Goal: Task Accomplishment & Management: Use online tool/utility

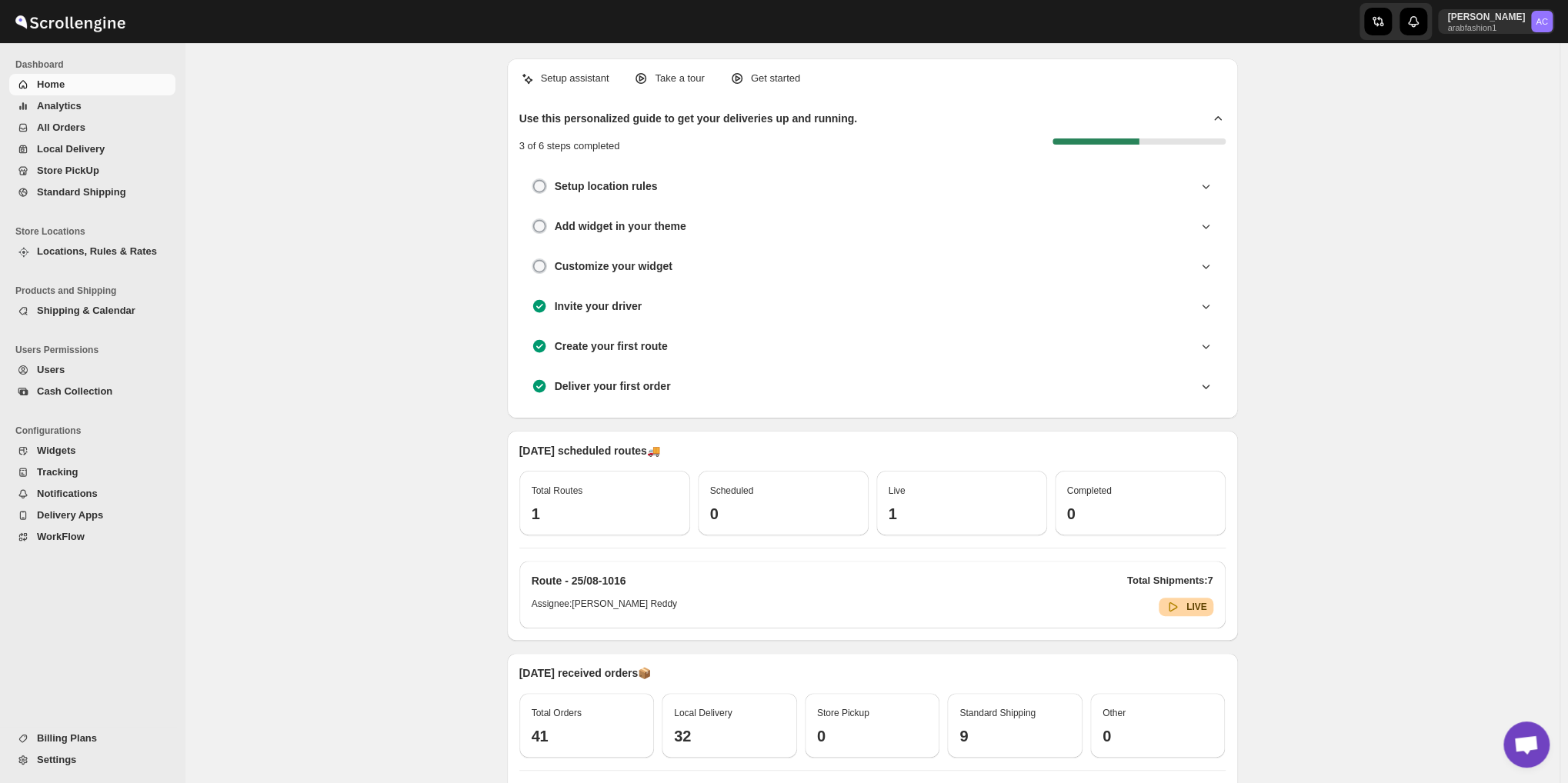
scroll to position [1829, 0]
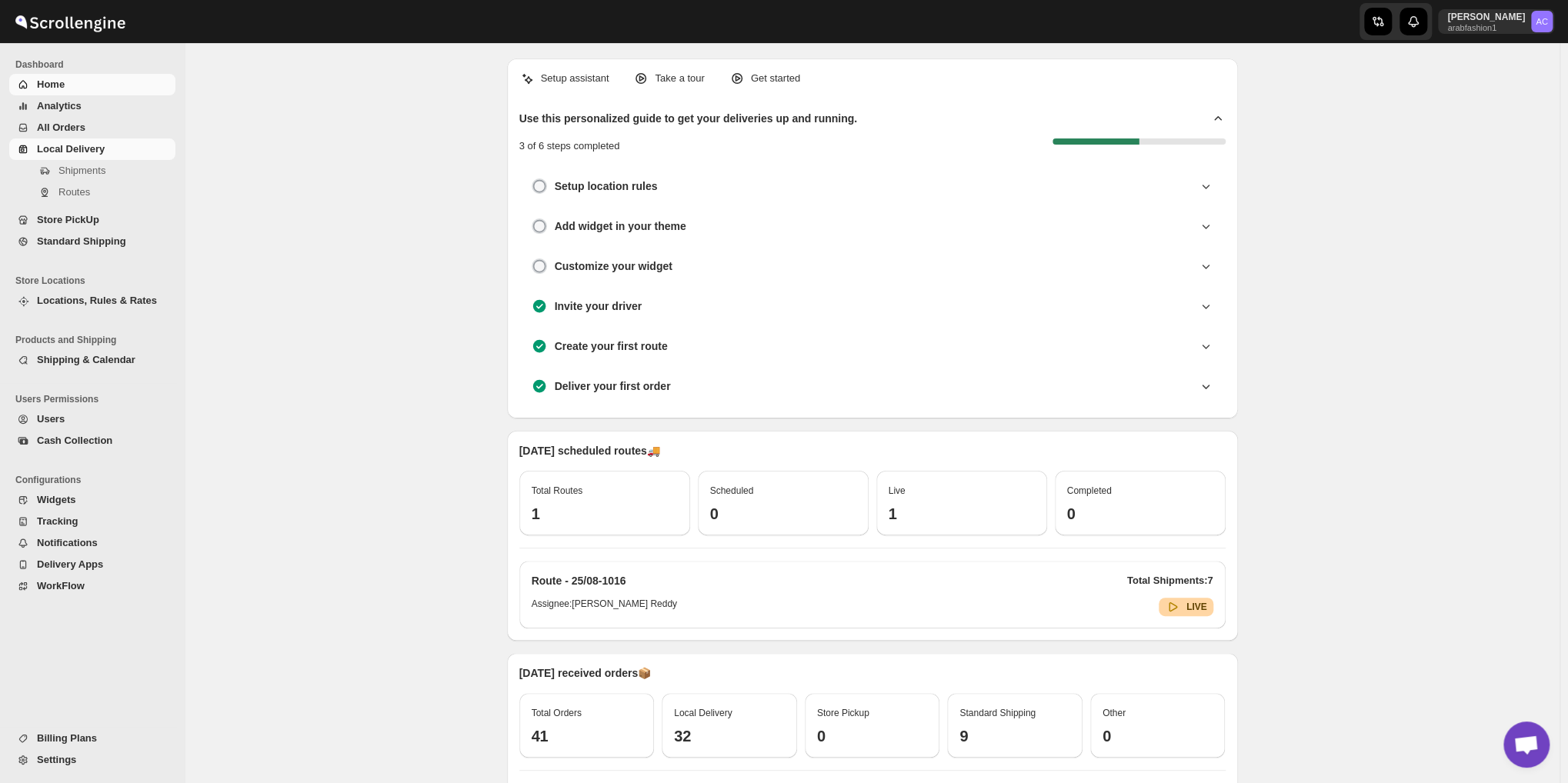
click at [72, 143] on span "Local Delivery" at bounding box center [71, 148] width 68 height 11
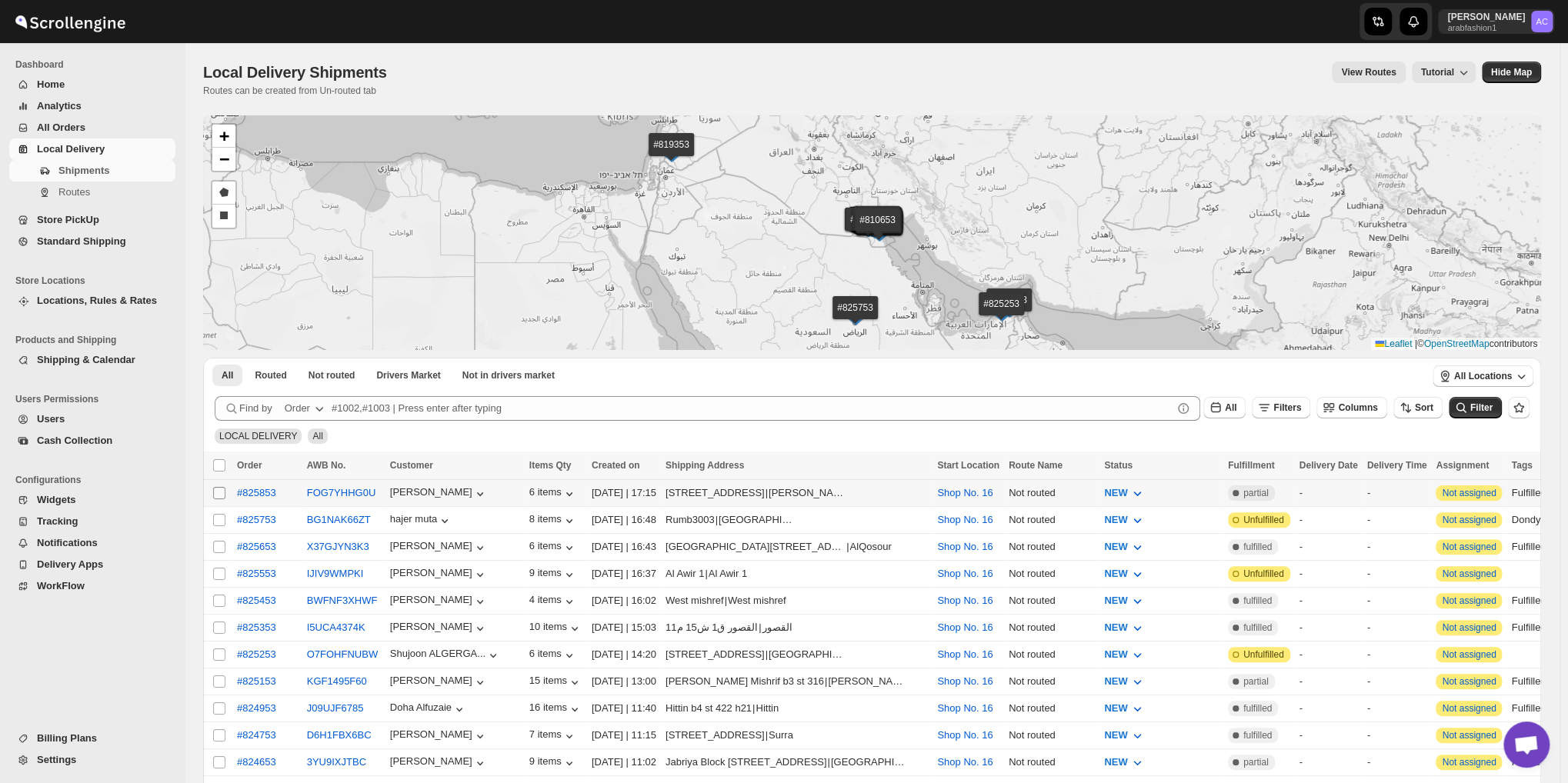
click at [218, 492] on input "Select shipment" at bounding box center [219, 493] width 12 height 12
checkbox input "true"
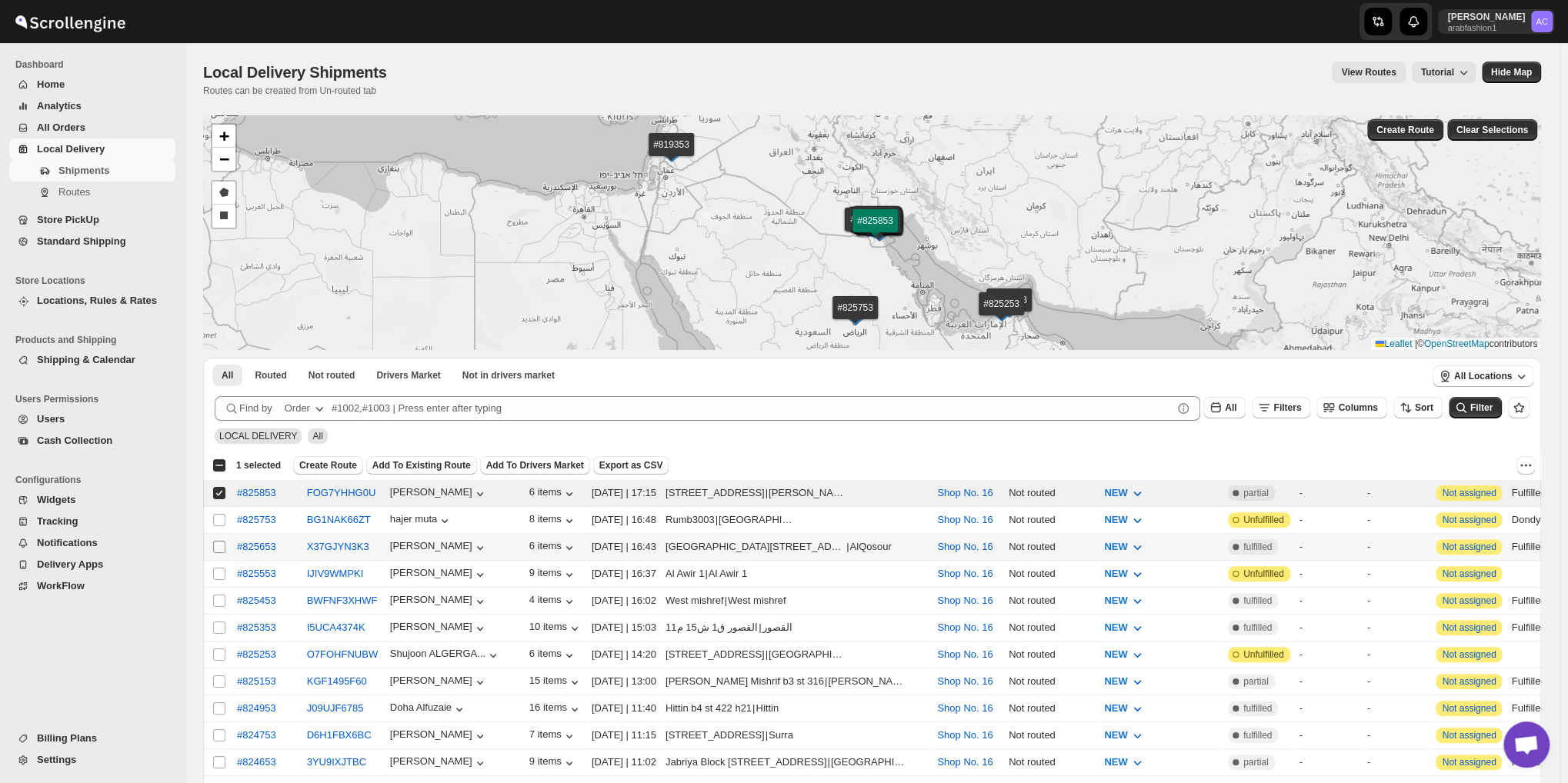
click at [219, 544] on input "Select shipment" at bounding box center [219, 547] width 12 height 12
checkbox input "true"
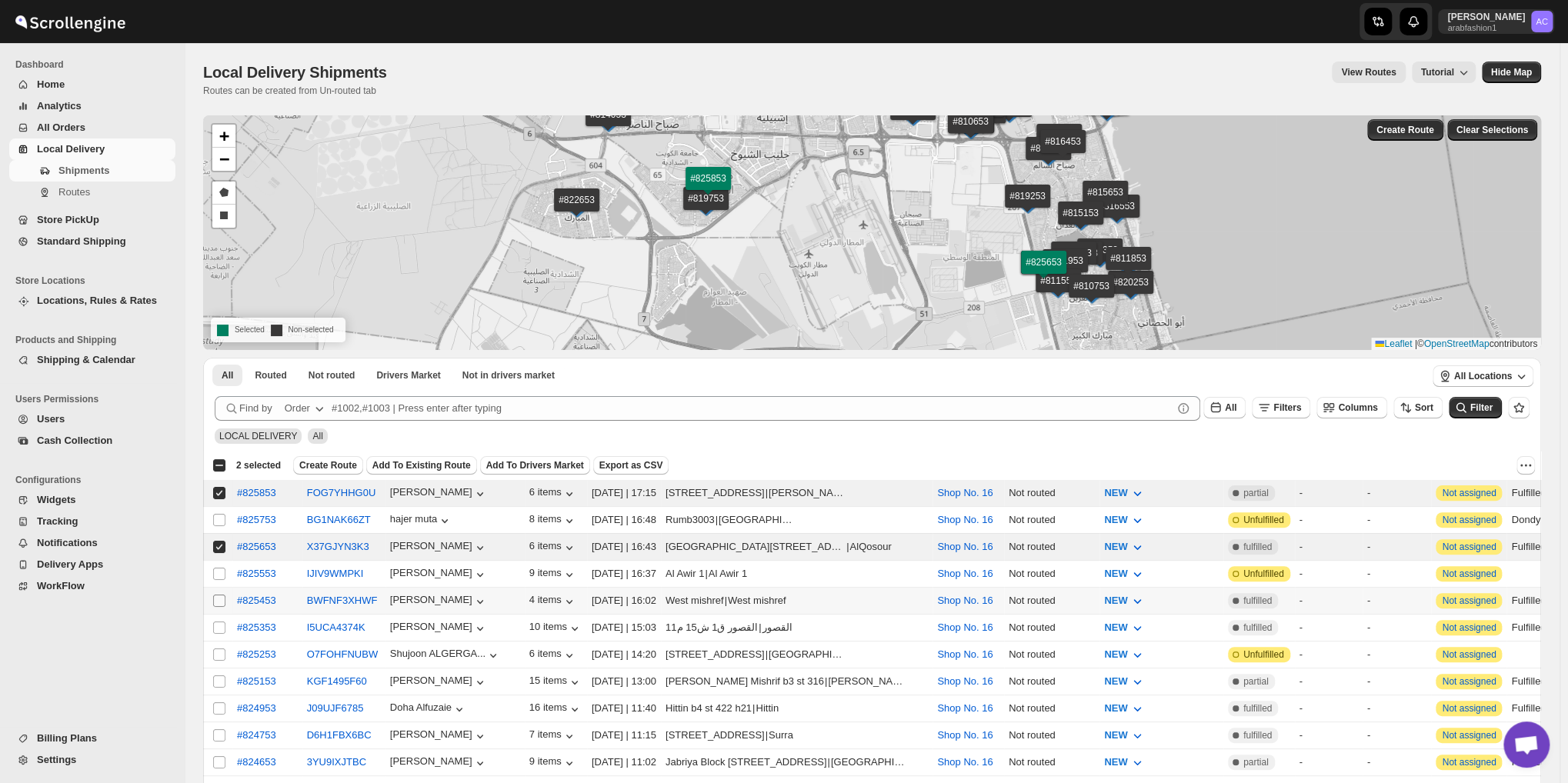
click at [220, 595] on input "Select shipment" at bounding box center [219, 601] width 12 height 12
checkbox input "true"
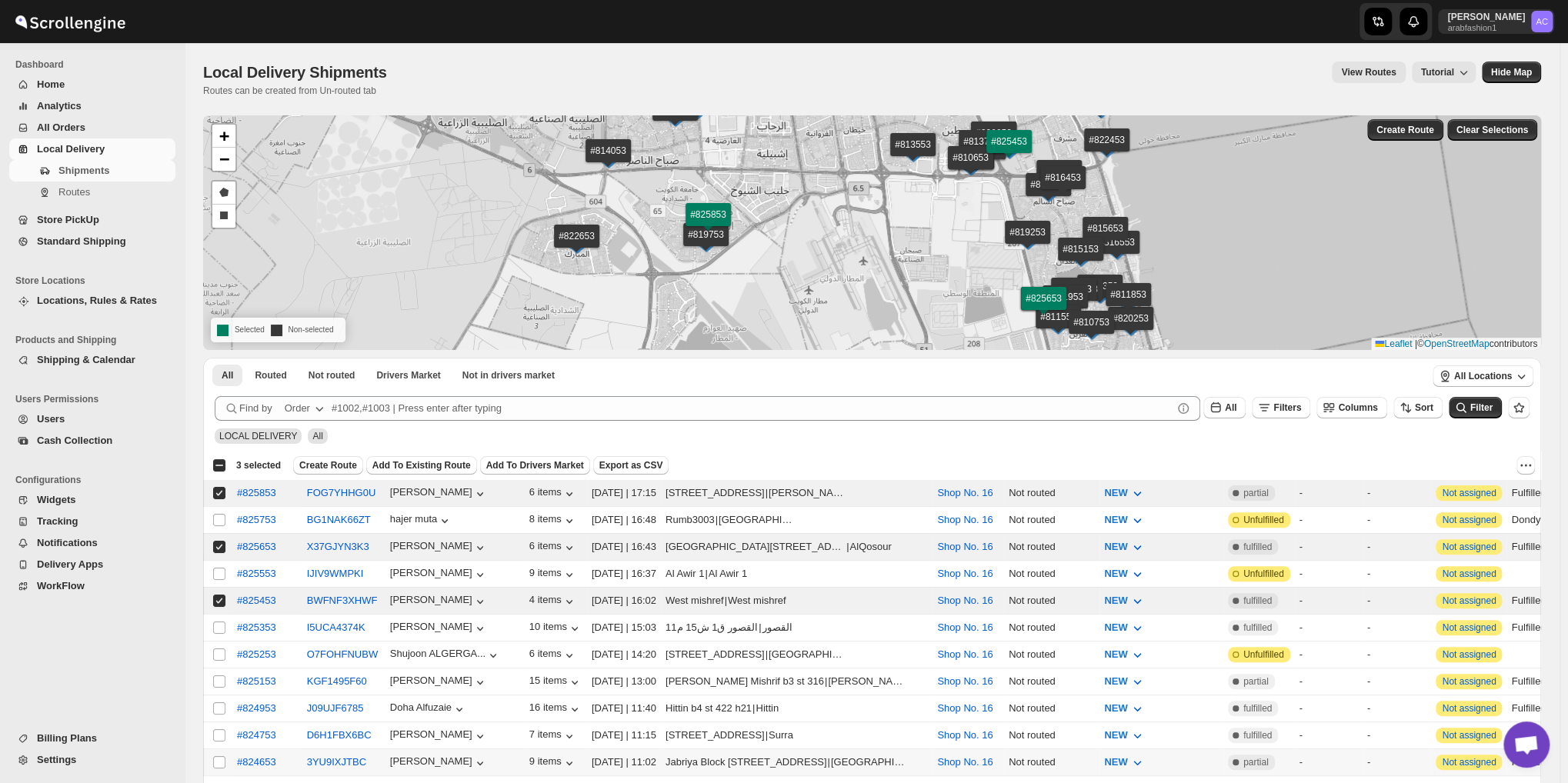
scroll to position [127, 0]
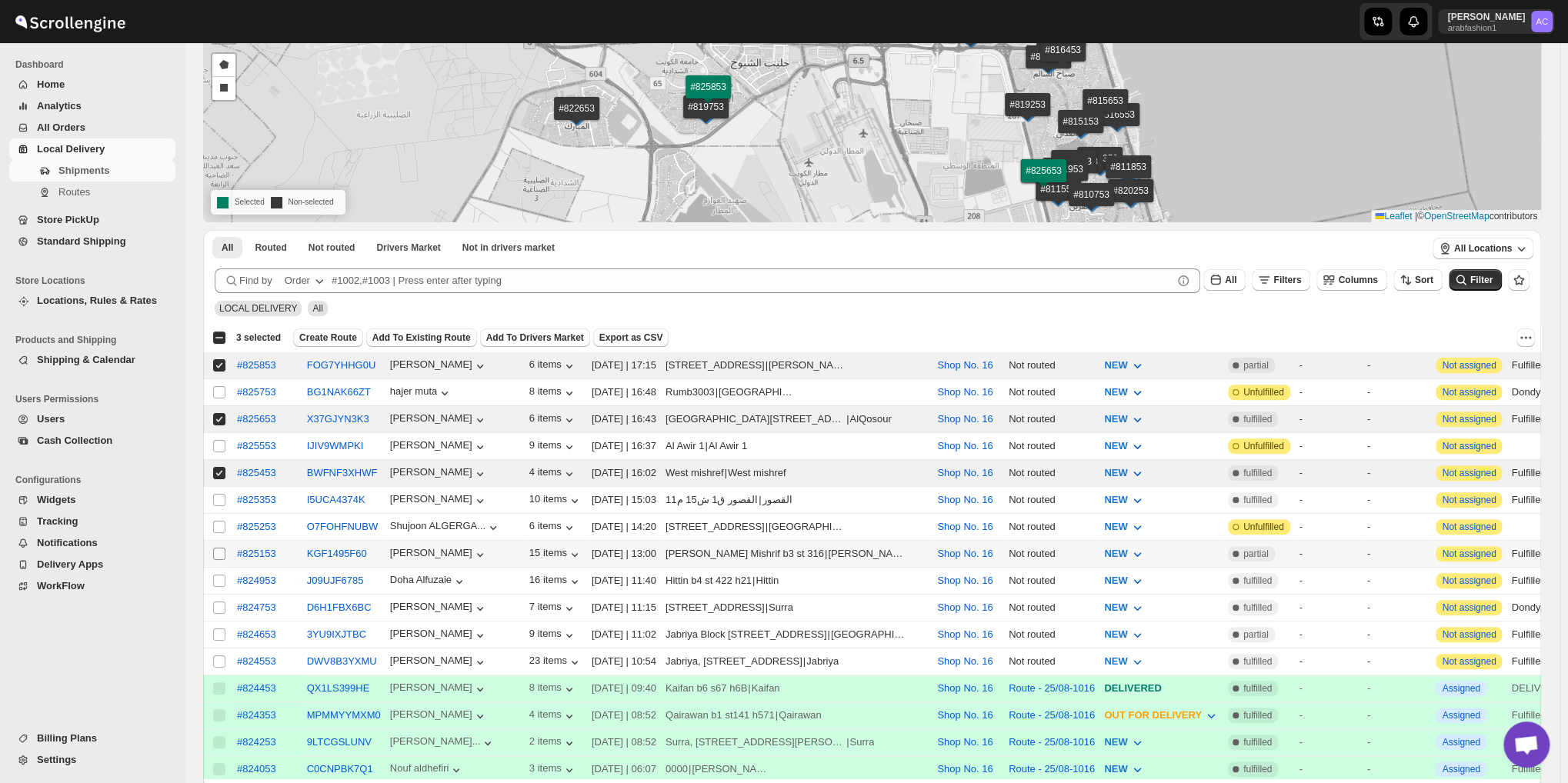
click at [218, 549] on input "Select shipment" at bounding box center [219, 554] width 12 height 12
checkbox input "true"
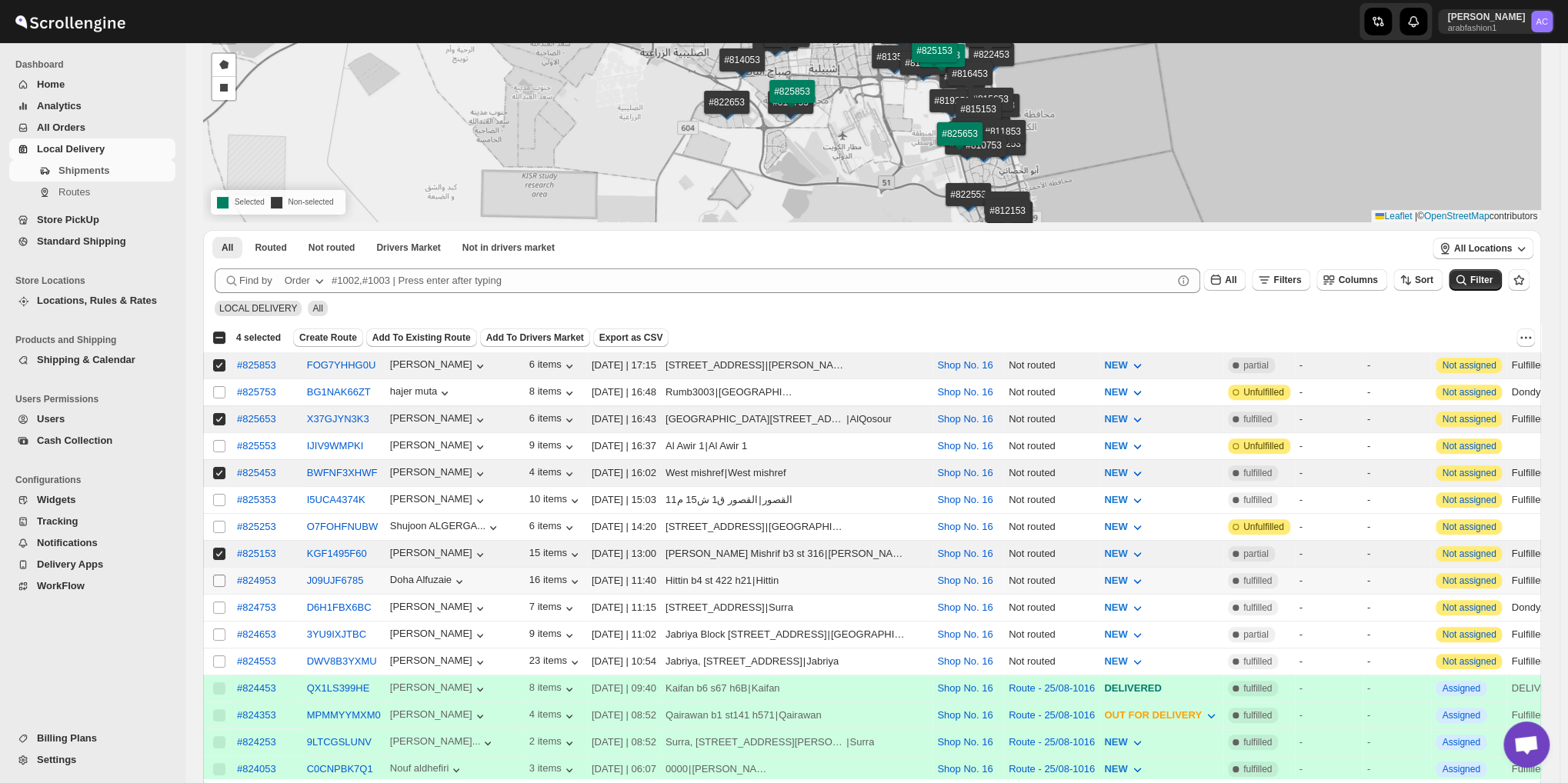
click at [220, 575] on input "Select shipment" at bounding box center [219, 581] width 12 height 12
checkbox input "true"
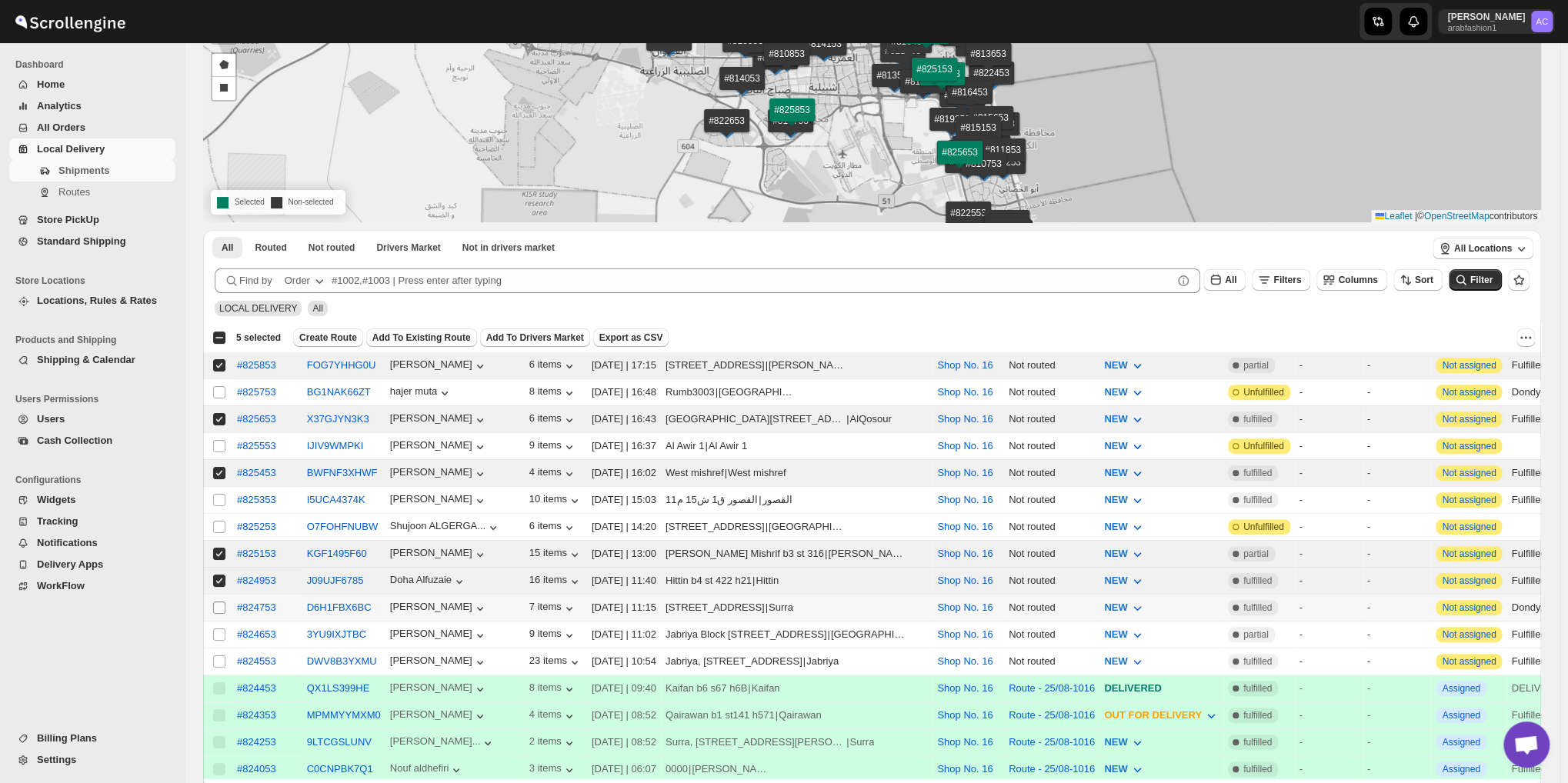
click at [219, 602] on input "Select shipment" at bounding box center [219, 608] width 12 height 12
checkbox input "true"
click at [218, 656] on input "Select shipment" at bounding box center [219, 662] width 12 height 12
checkbox input "true"
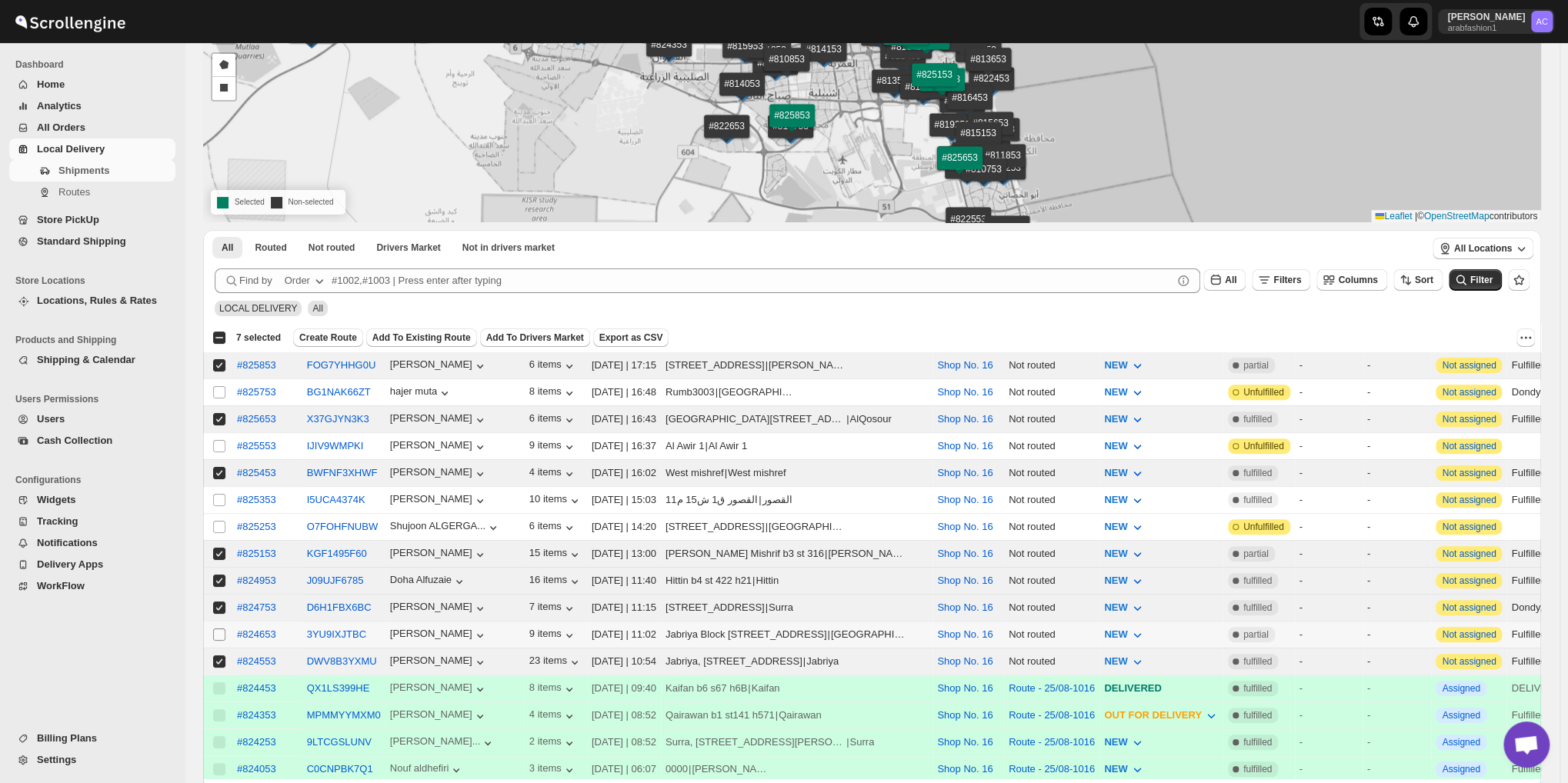
click at [218, 629] on input "Select shipment" at bounding box center [219, 635] width 12 height 12
checkbox input "true"
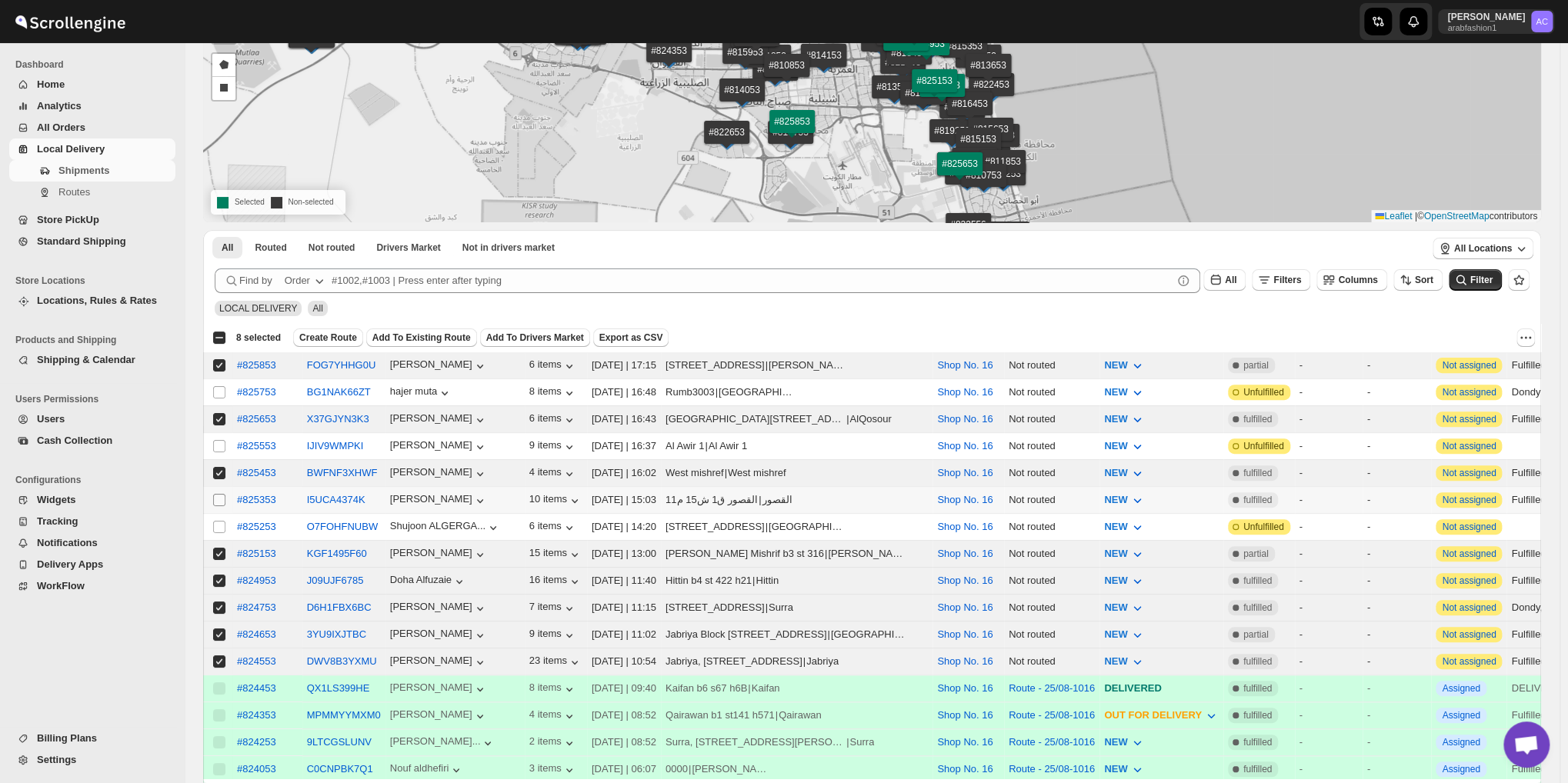
click at [219, 494] on input "Select shipment" at bounding box center [219, 500] width 12 height 12
checkbox input "true"
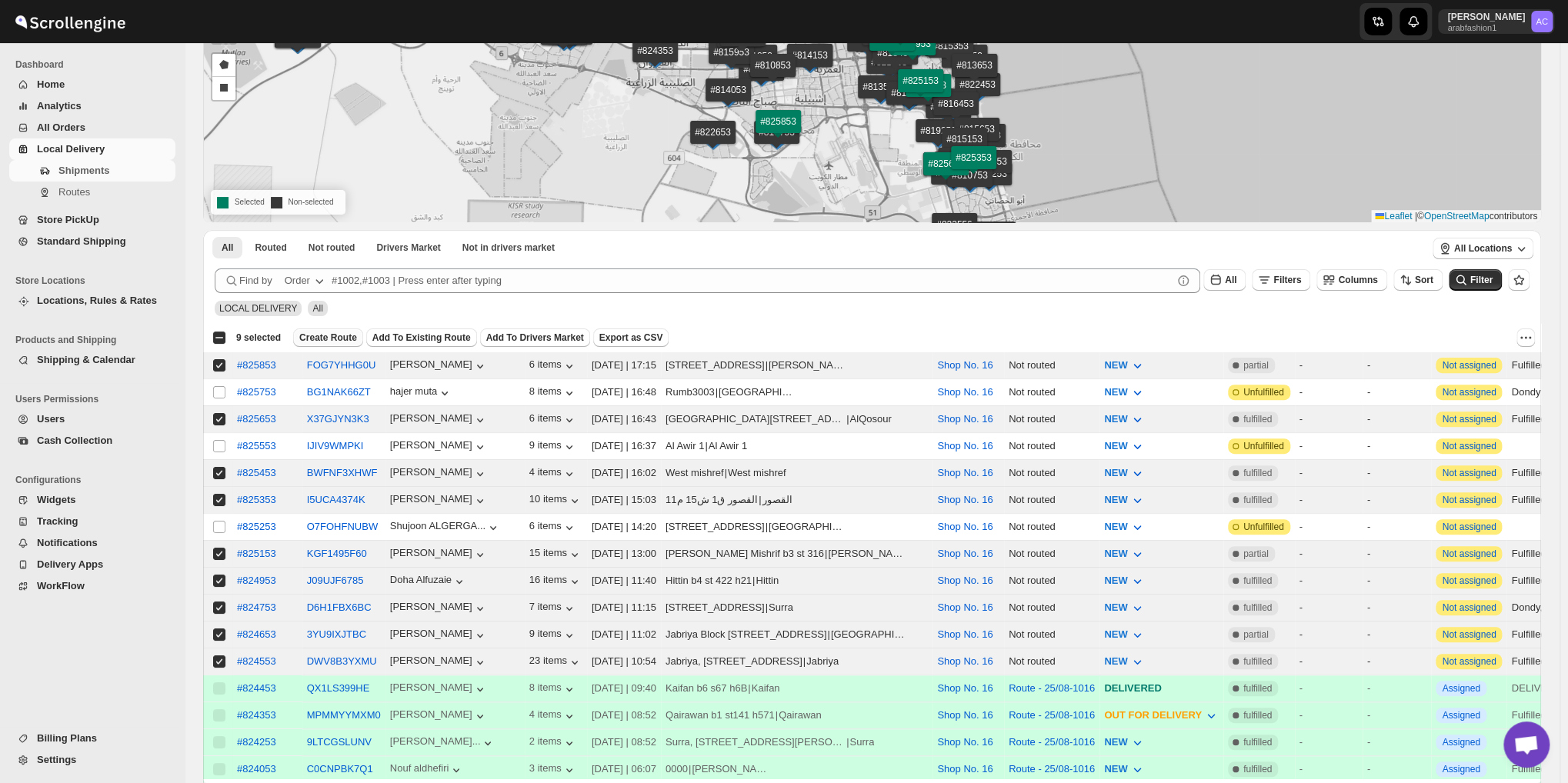
click at [316, 337] on span "Create Route" at bounding box center [328, 337] width 58 height 12
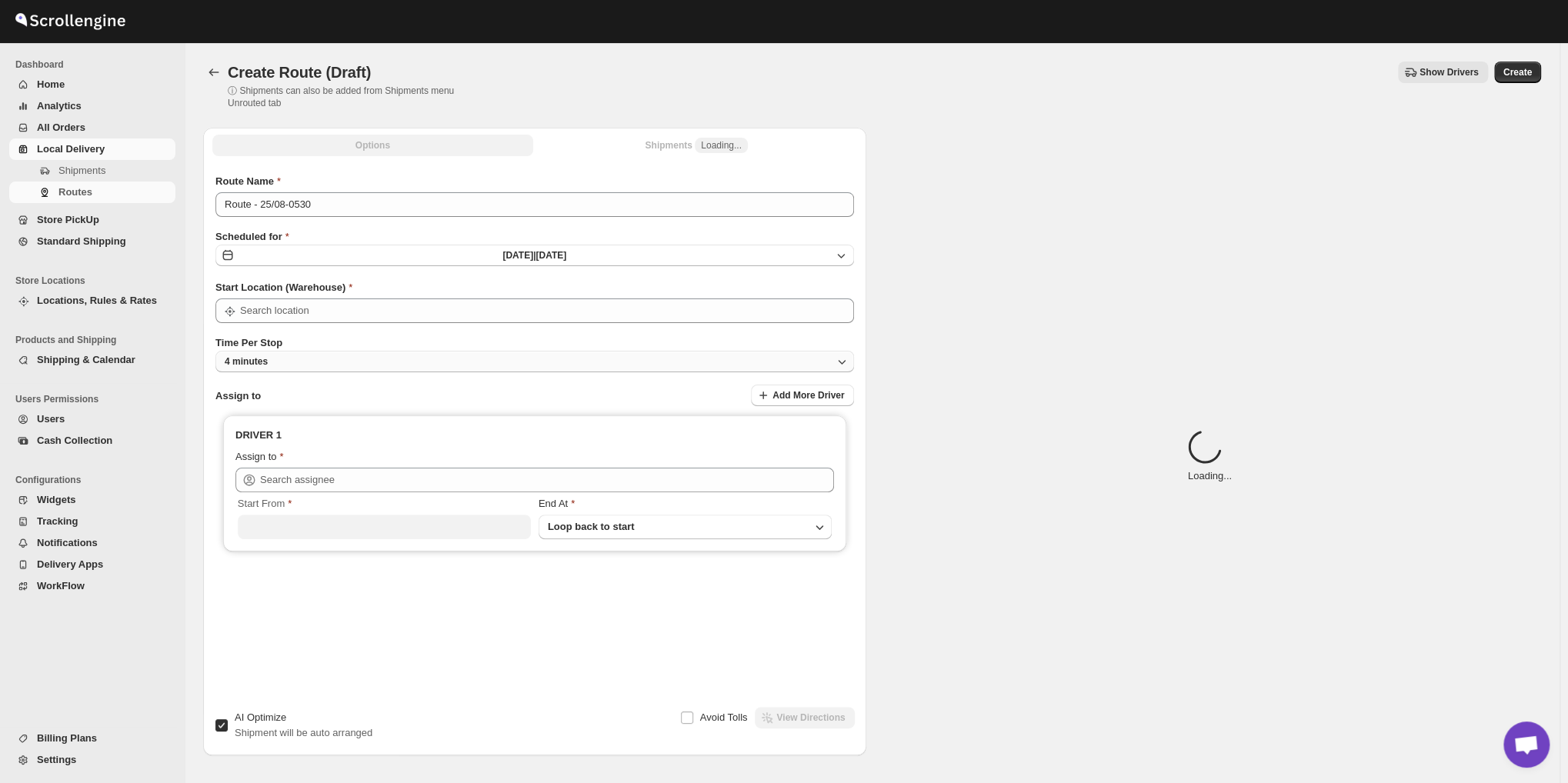
type input "Shop No. 16"
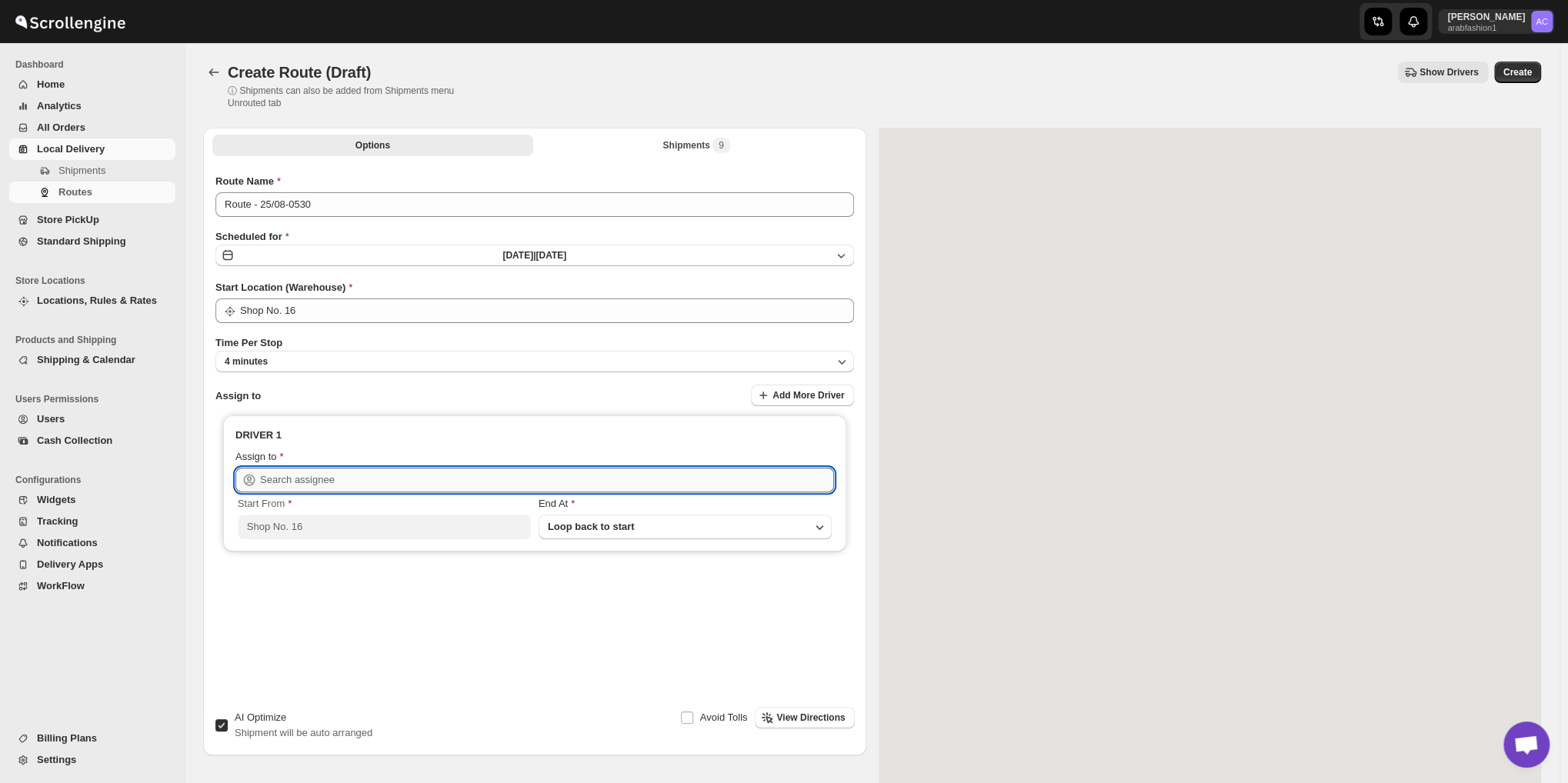
click at [319, 475] on input "text" at bounding box center [547, 480] width 574 height 24
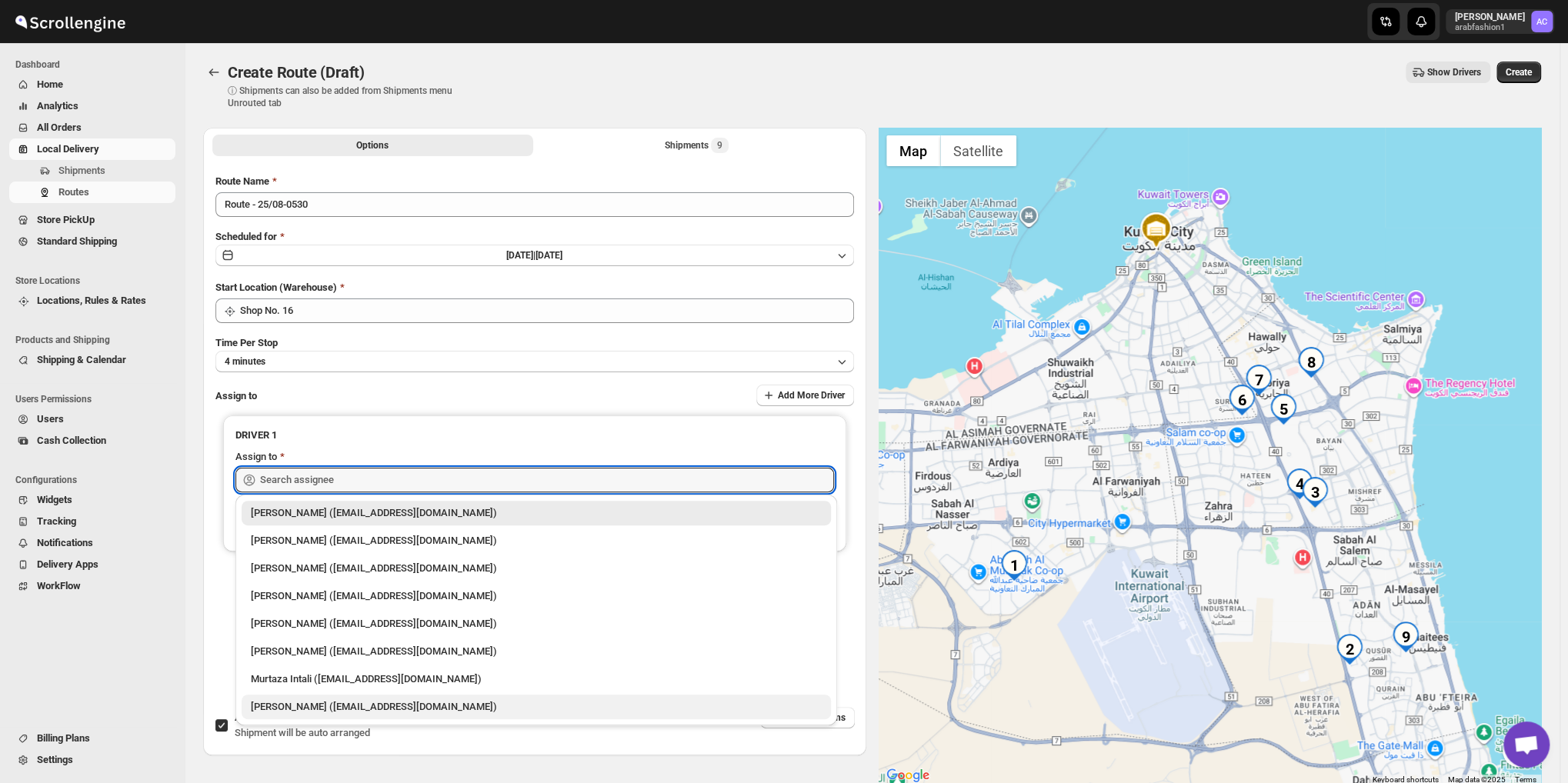
click at [372, 700] on div "Nagendra Reddy (fnsalonsecretary@gmail.com)" at bounding box center [536, 708] width 571 height 16
type input "Nagendra Reddy (fnsalonsecretary@gmail.com)"
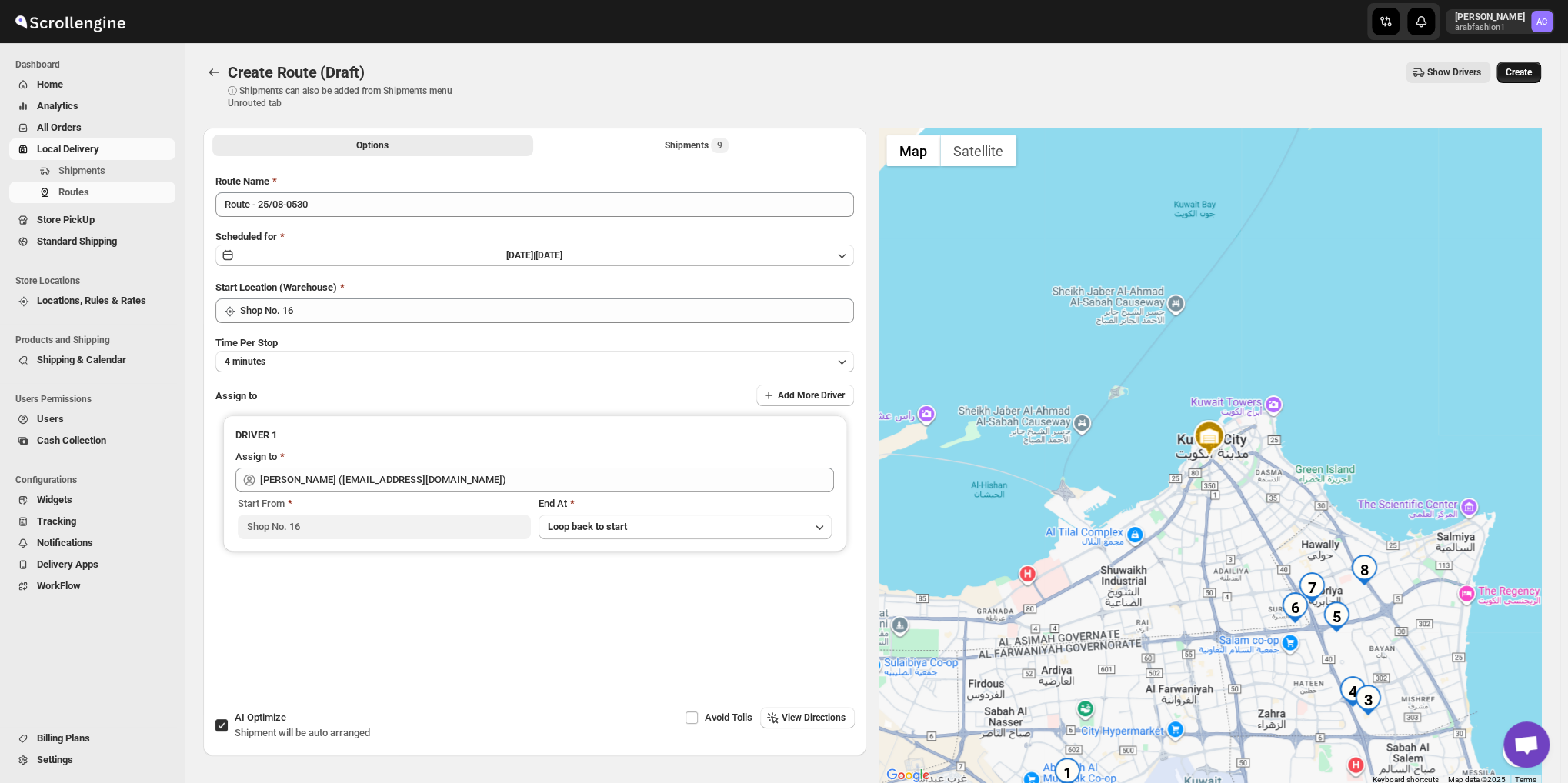
click at [1520, 73] on span "Create" at bounding box center [1519, 72] width 26 height 12
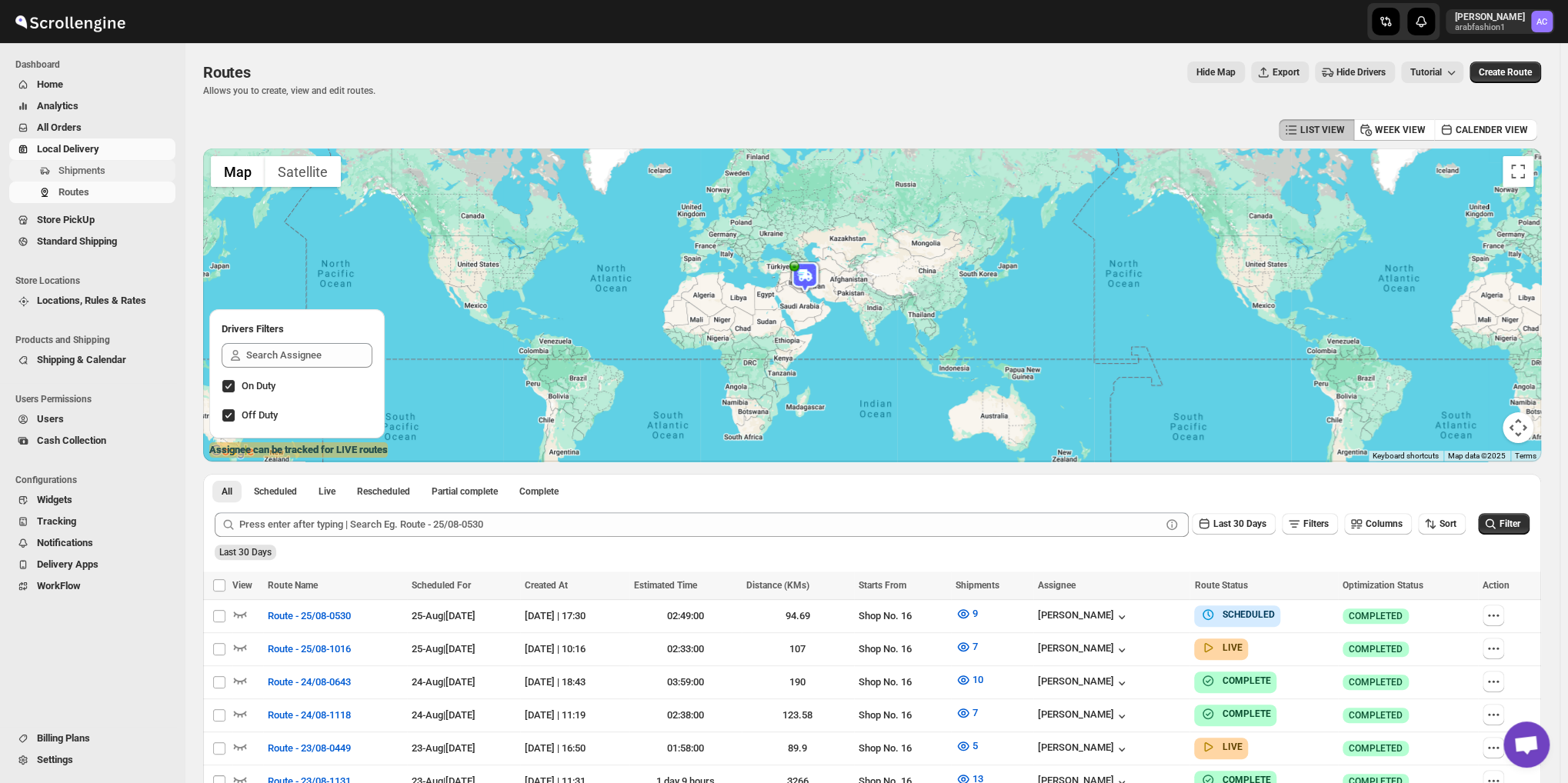
click at [91, 176] on span "Shipments" at bounding box center [82, 170] width 47 height 11
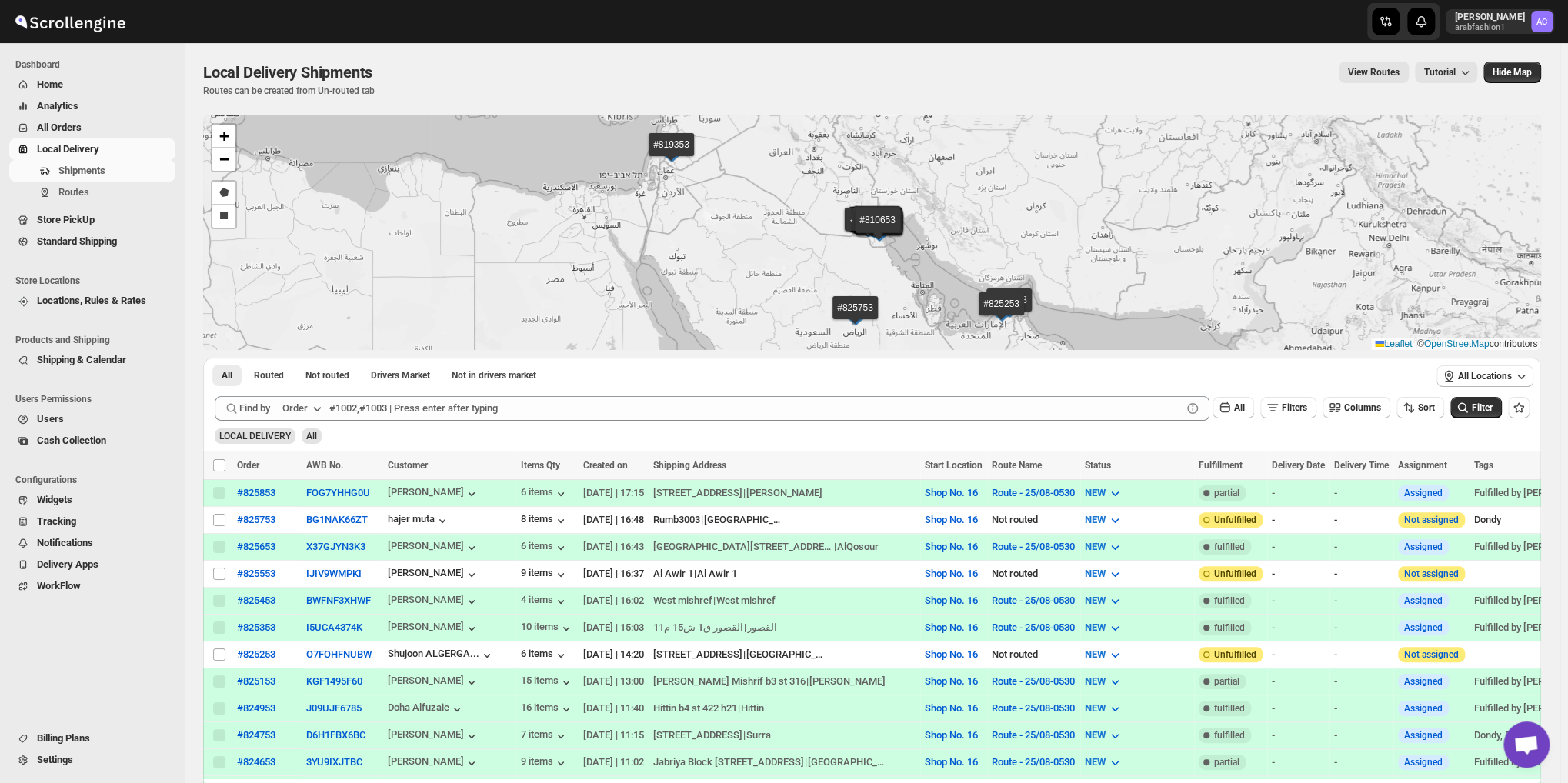
click at [328, 360] on div "All Routed Not routed Drivers Market Not in drivers market More Filters All Rou…" at bounding box center [815, 375] width 1225 height 34
click at [320, 374] on span "Not routed" at bounding box center [327, 375] width 44 height 12
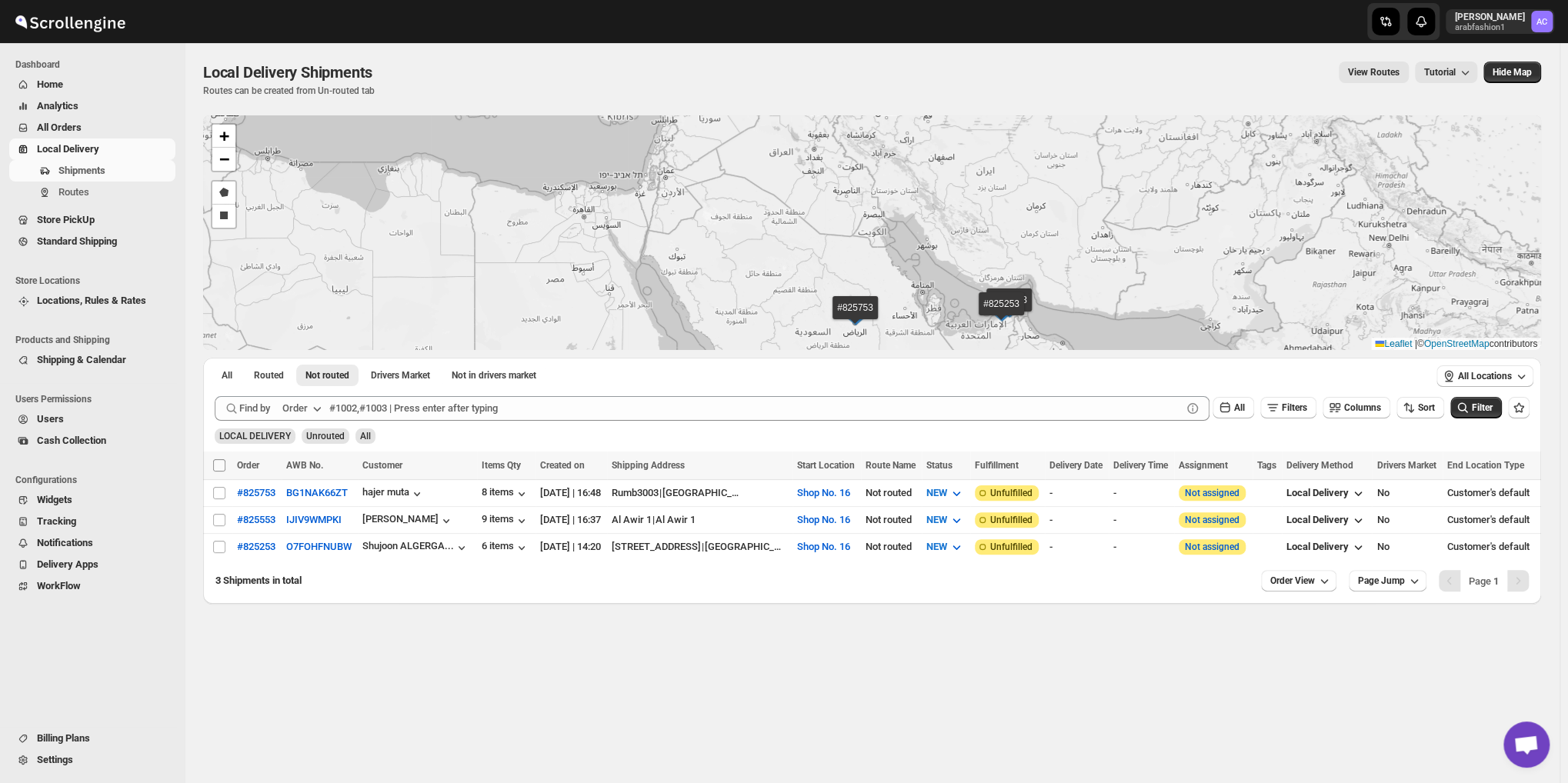
click at [216, 460] on input "Select all shipments" at bounding box center [219, 466] width 12 height 12
checkbox input "true"
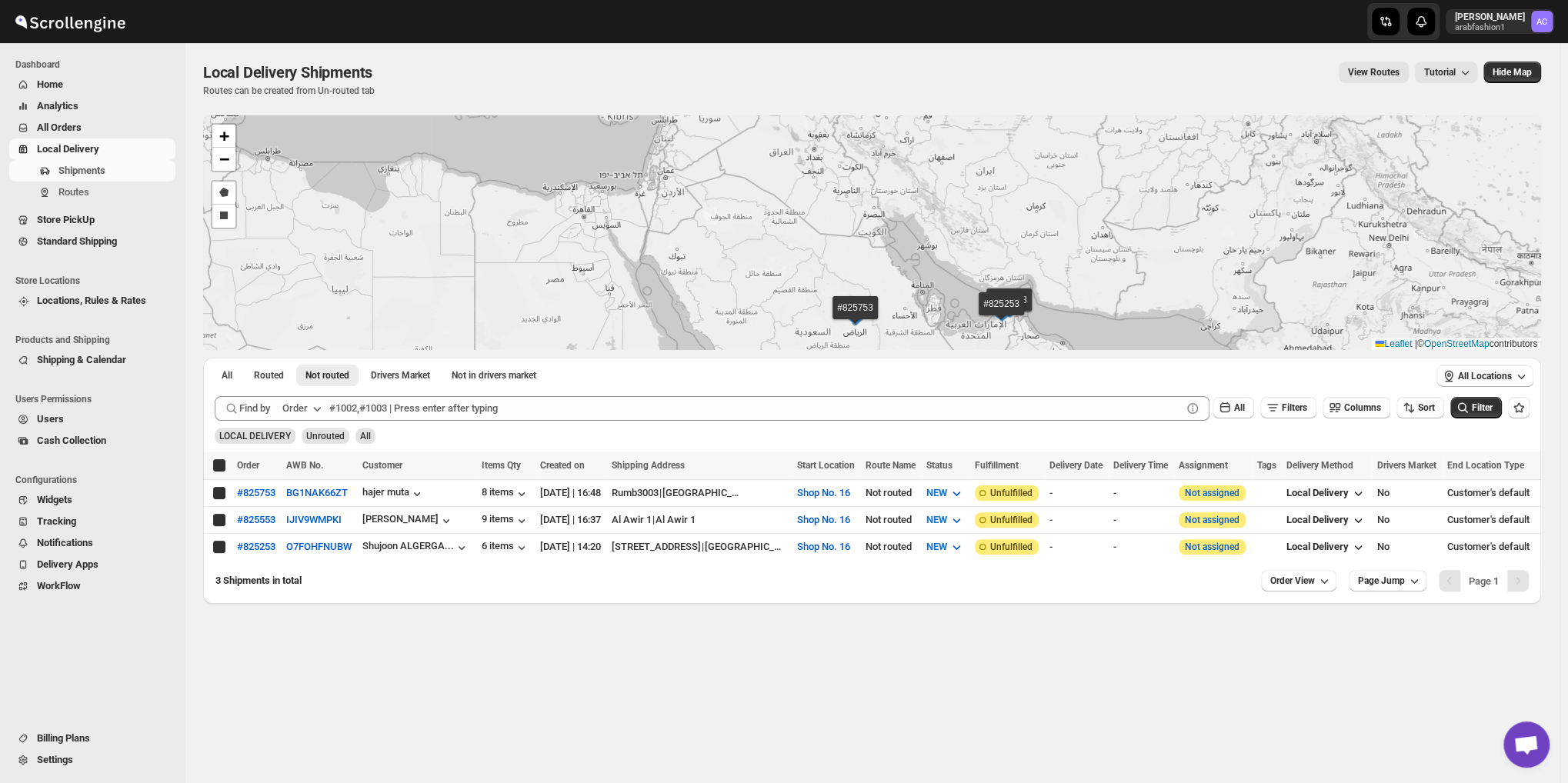
checkbox input "true"
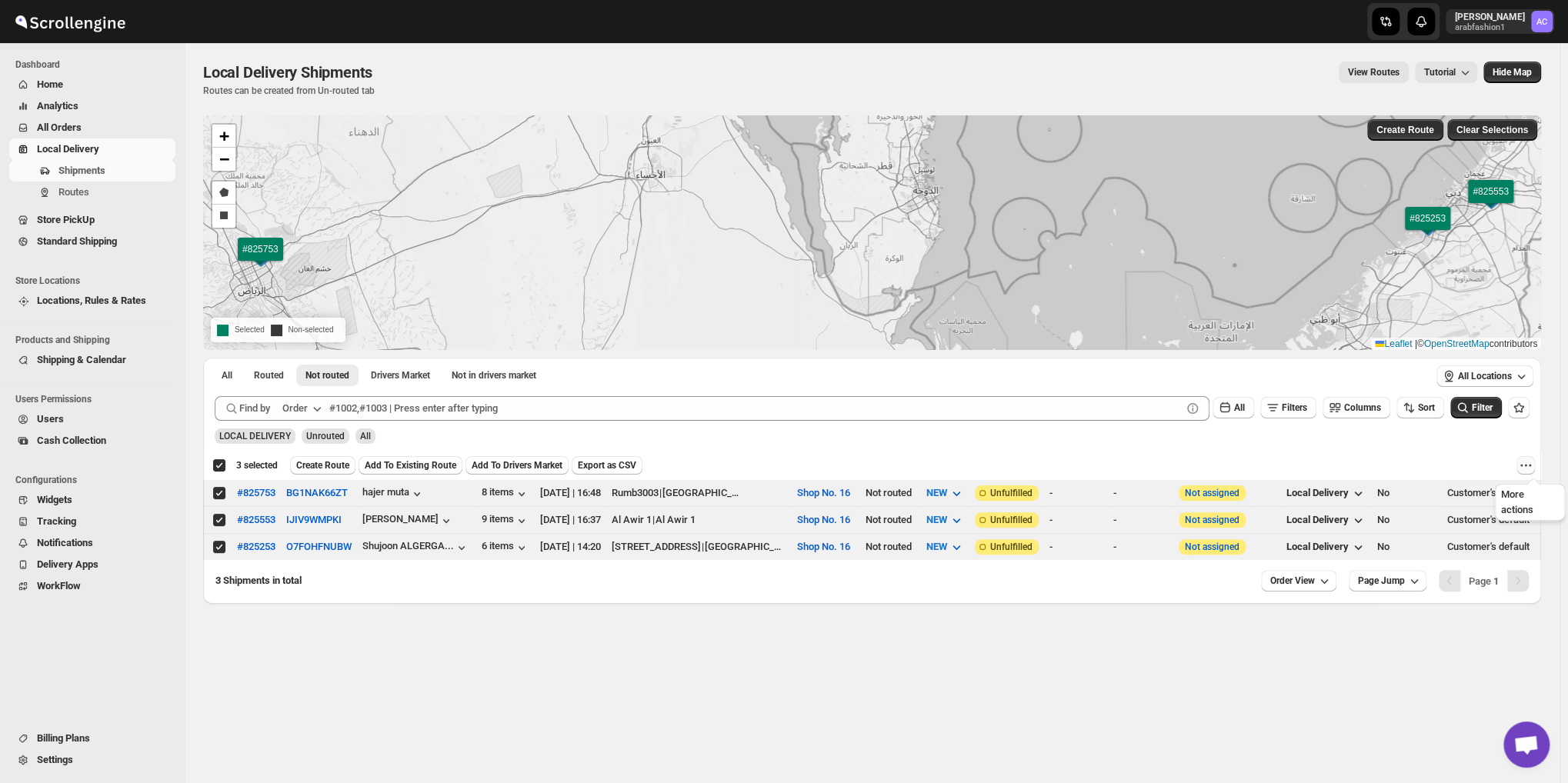
click at [1527, 466] on icon "More actions" at bounding box center [1526, 466] width 3 height 3
click at [1465, 522] on span "MOVE TO STANDARD SHIPPING" at bounding box center [1461, 520] width 143 height 11
checkbox input "false"
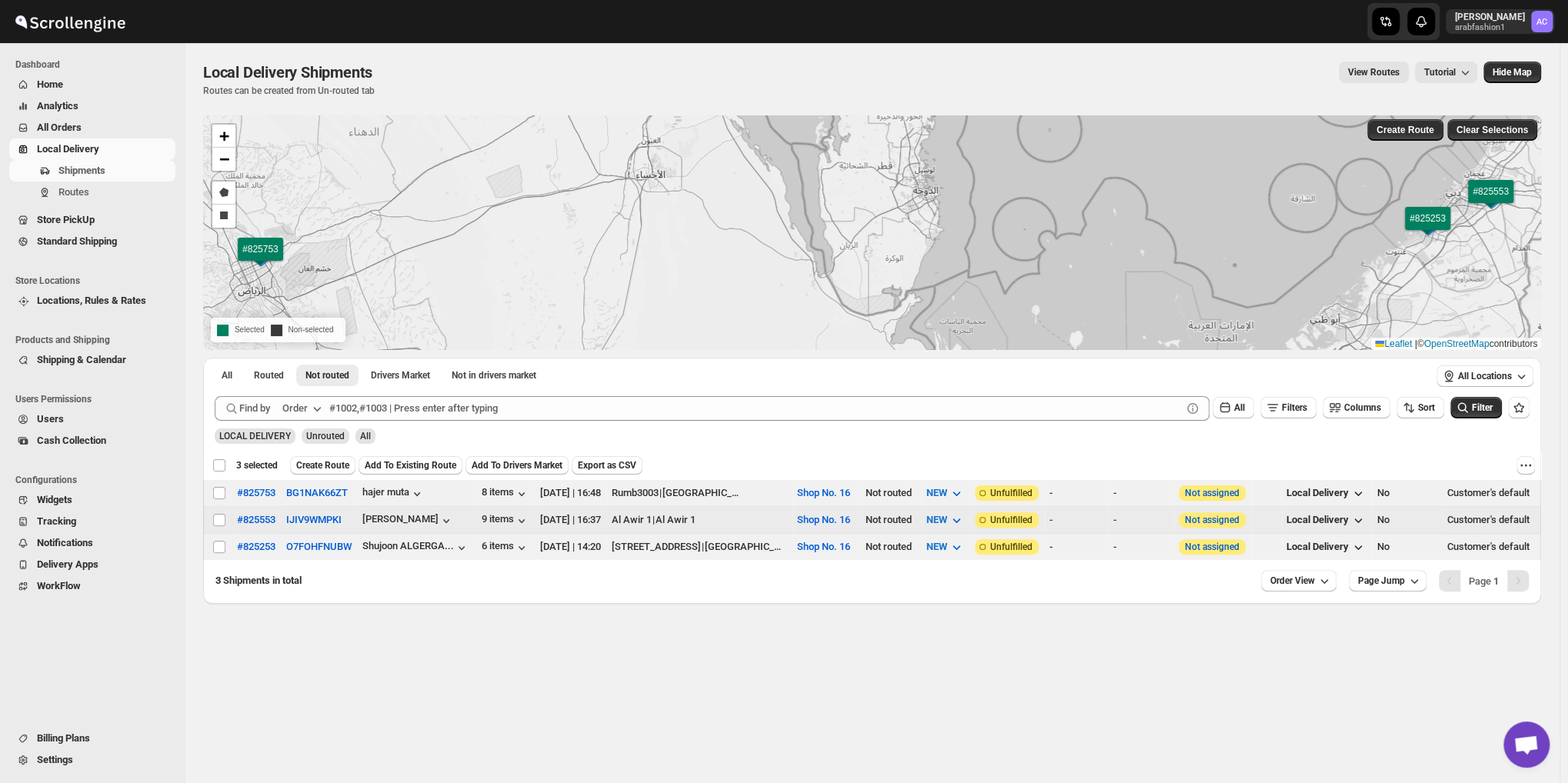
checkbox input "false"
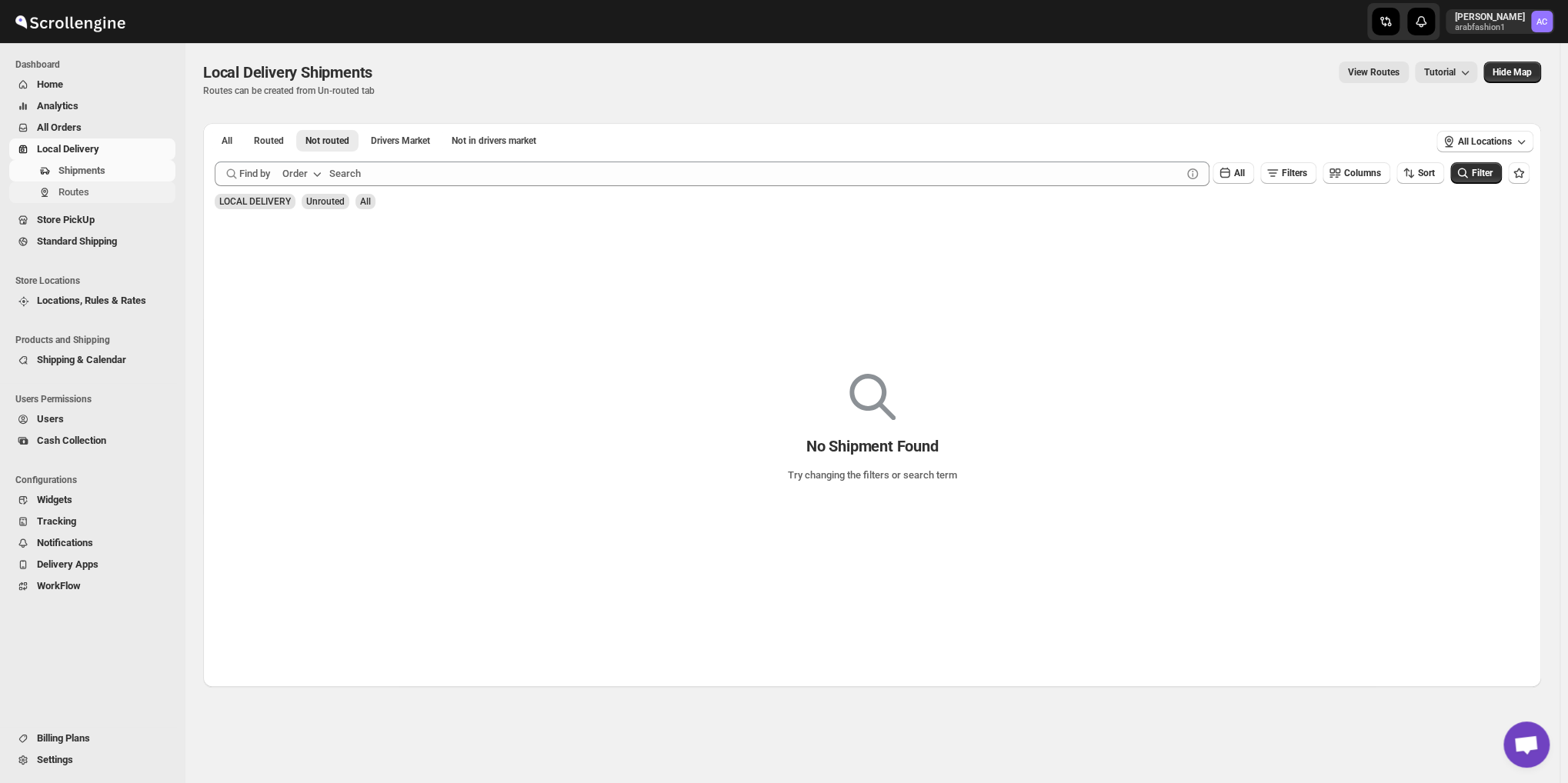
click at [62, 201] on button "Routes" at bounding box center [93, 192] width 167 height 22
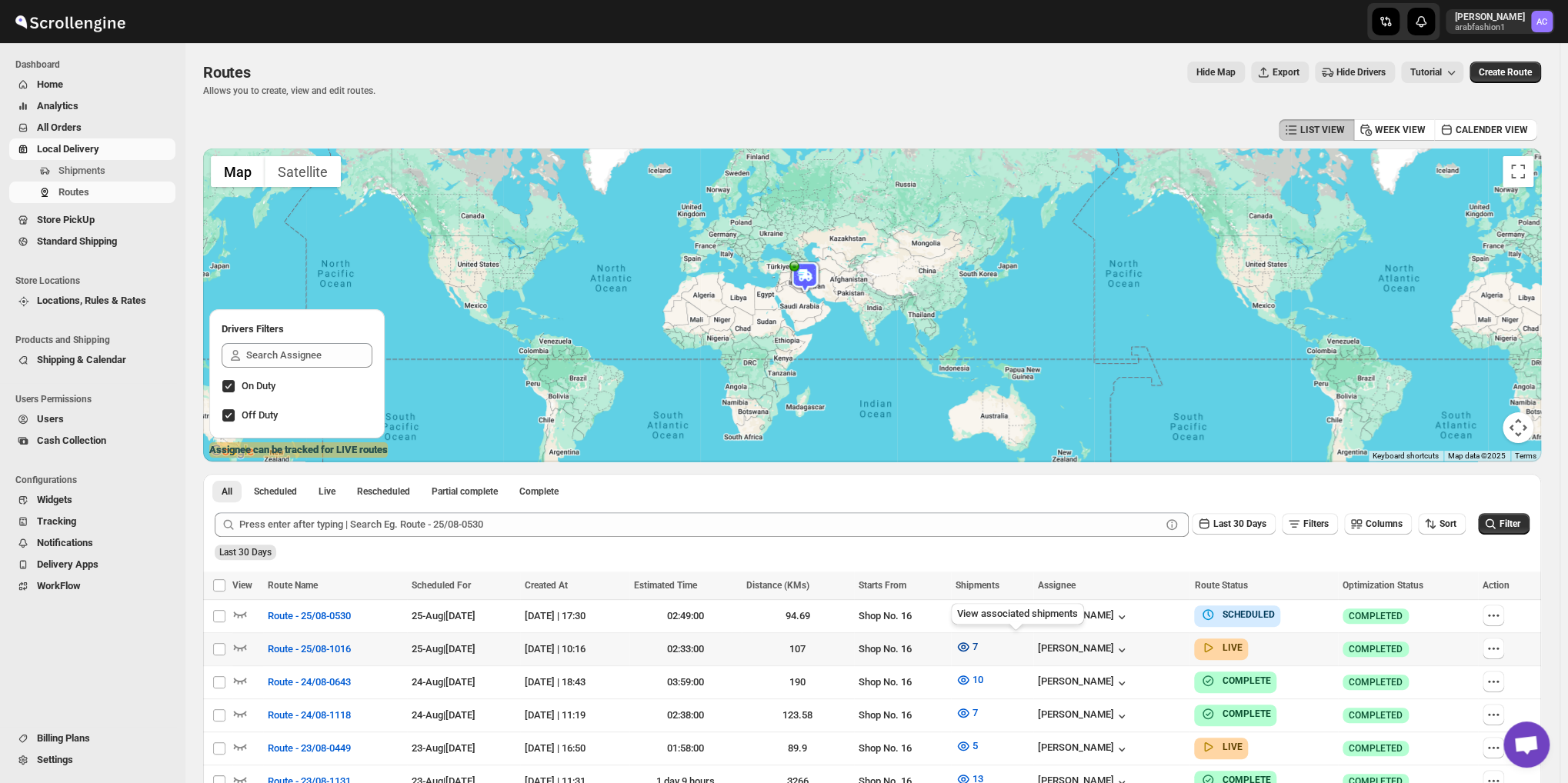
click at [987, 651] on button "7" at bounding box center [966, 647] width 41 height 24
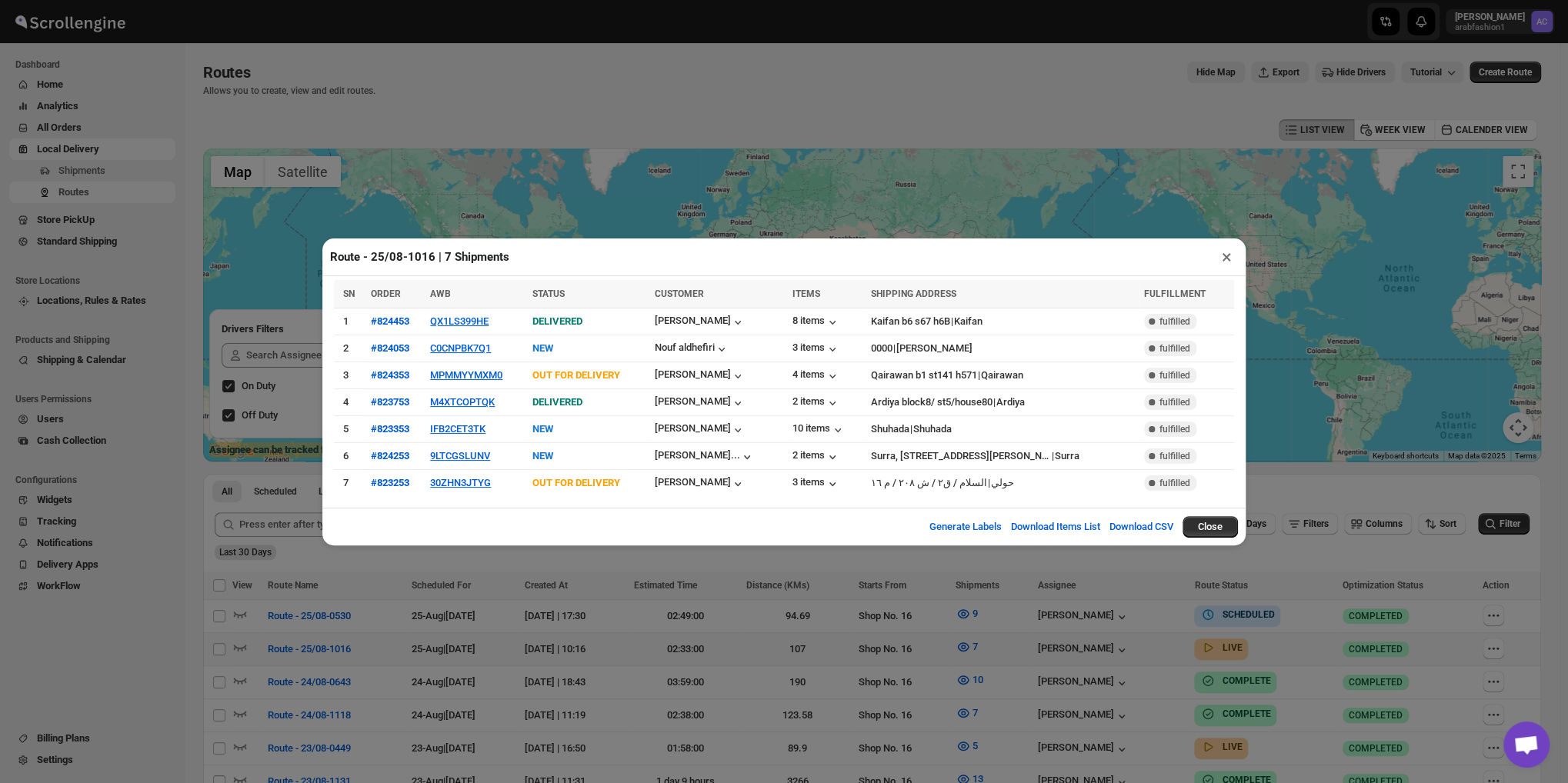
click at [1228, 263] on button "×" at bounding box center [1227, 257] width 23 height 22
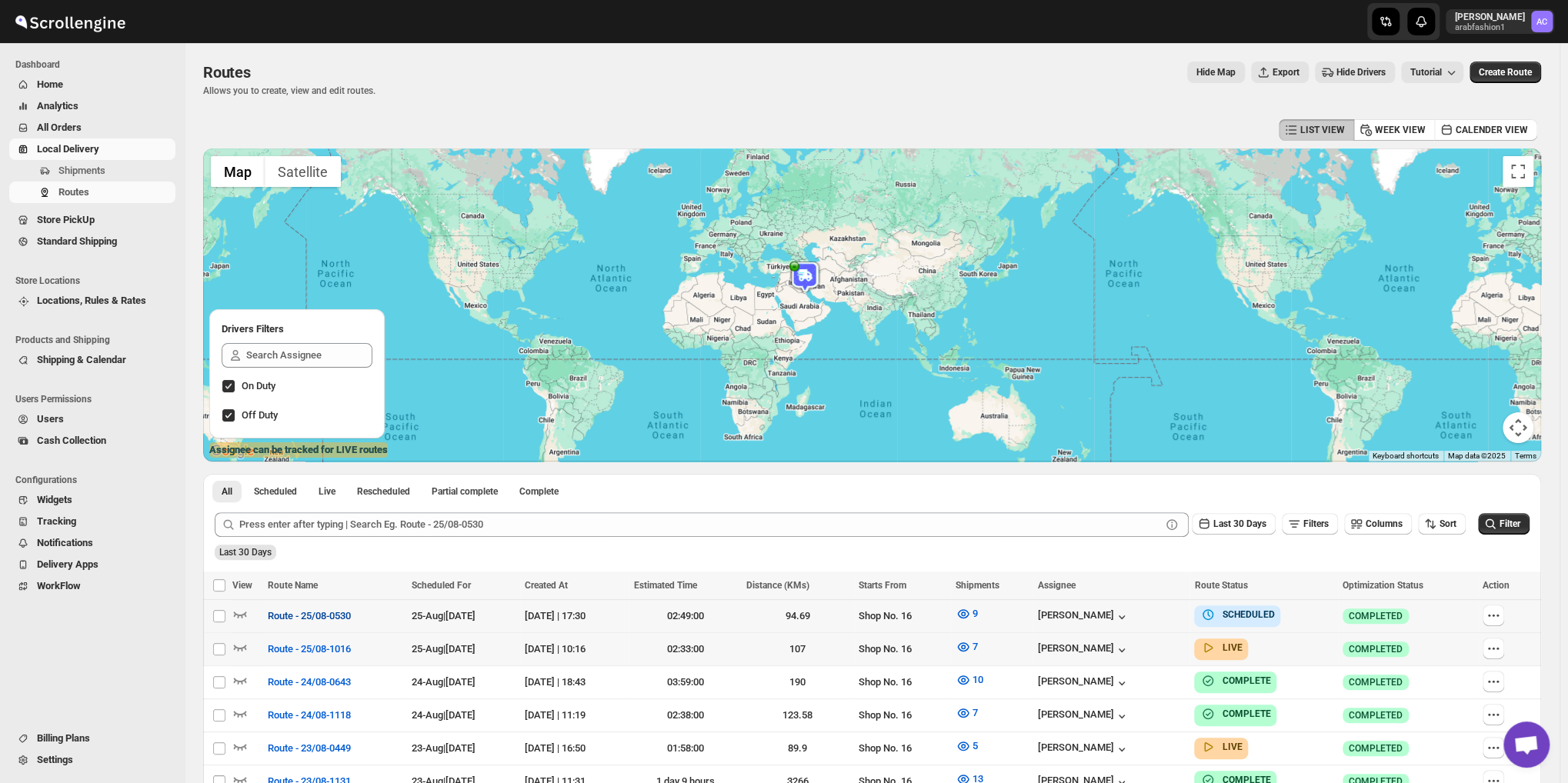
click at [292, 615] on span "Route - 25/08-0530" at bounding box center [310, 617] width 83 height 16
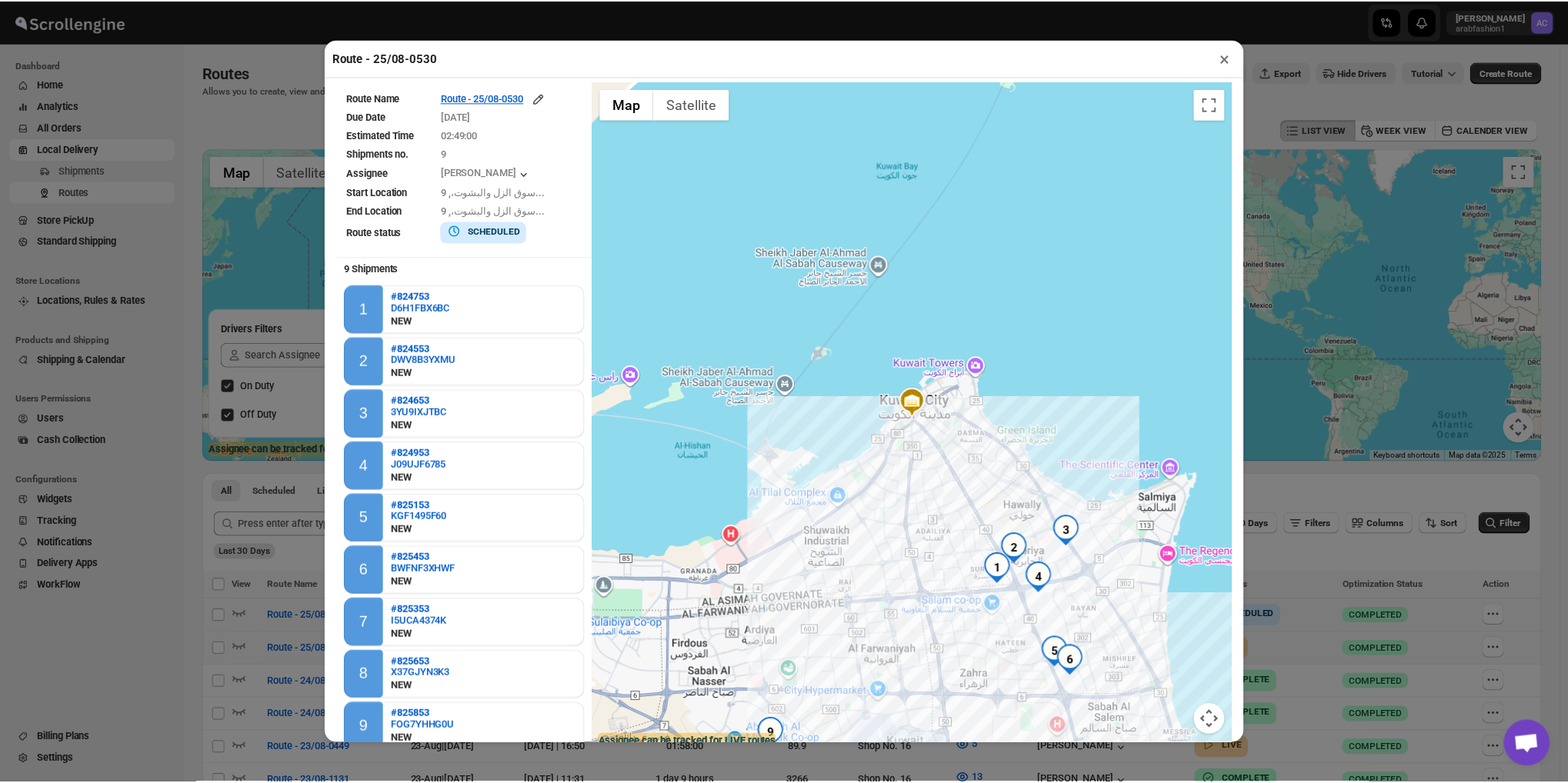
scroll to position [2, 0]
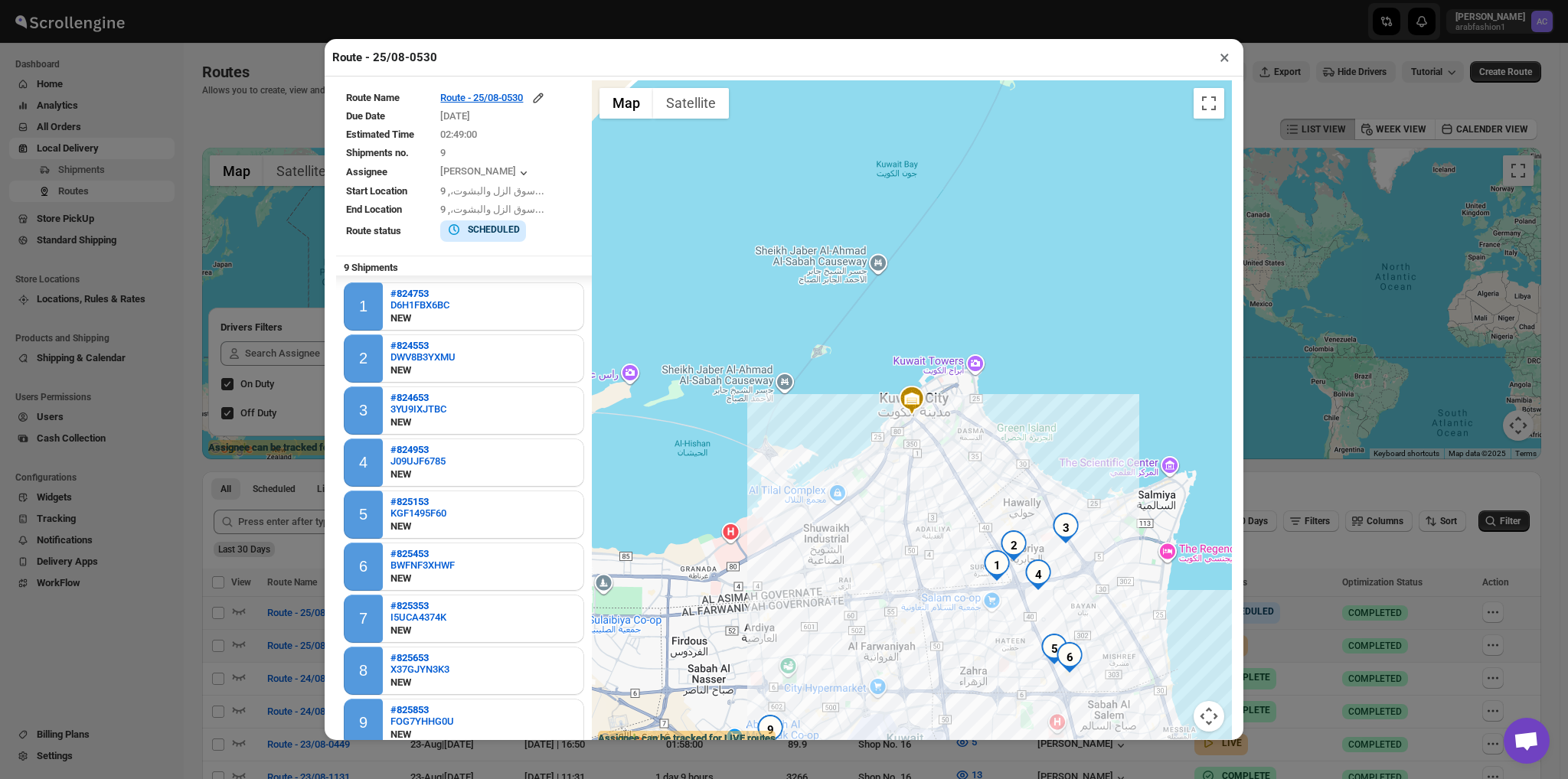
click at [1221, 58] on button "×" at bounding box center [1225, 57] width 22 height 22
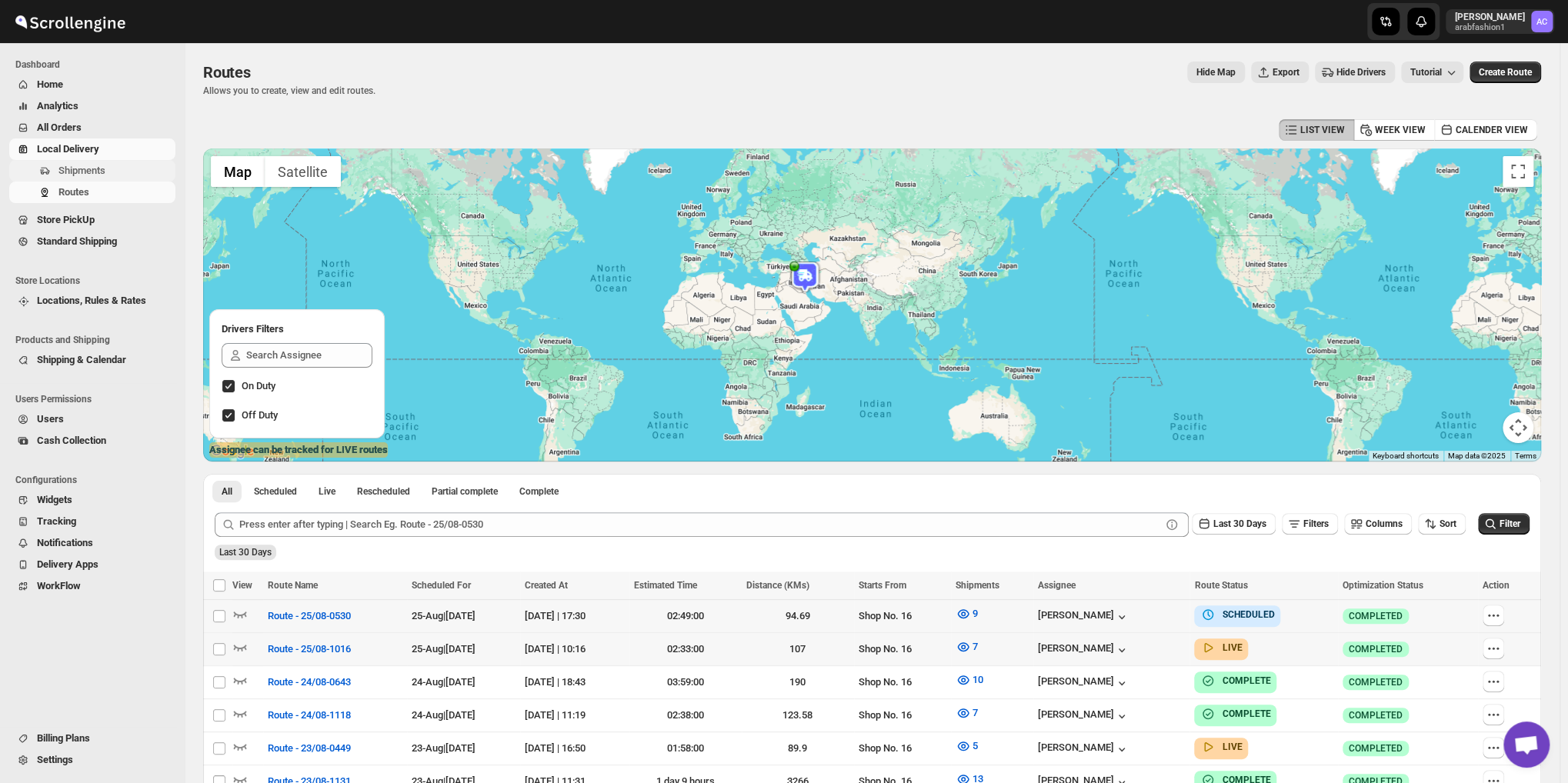
click at [78, 175] on span "Shipments" at bounding box center [82, 170] width 47 height 11
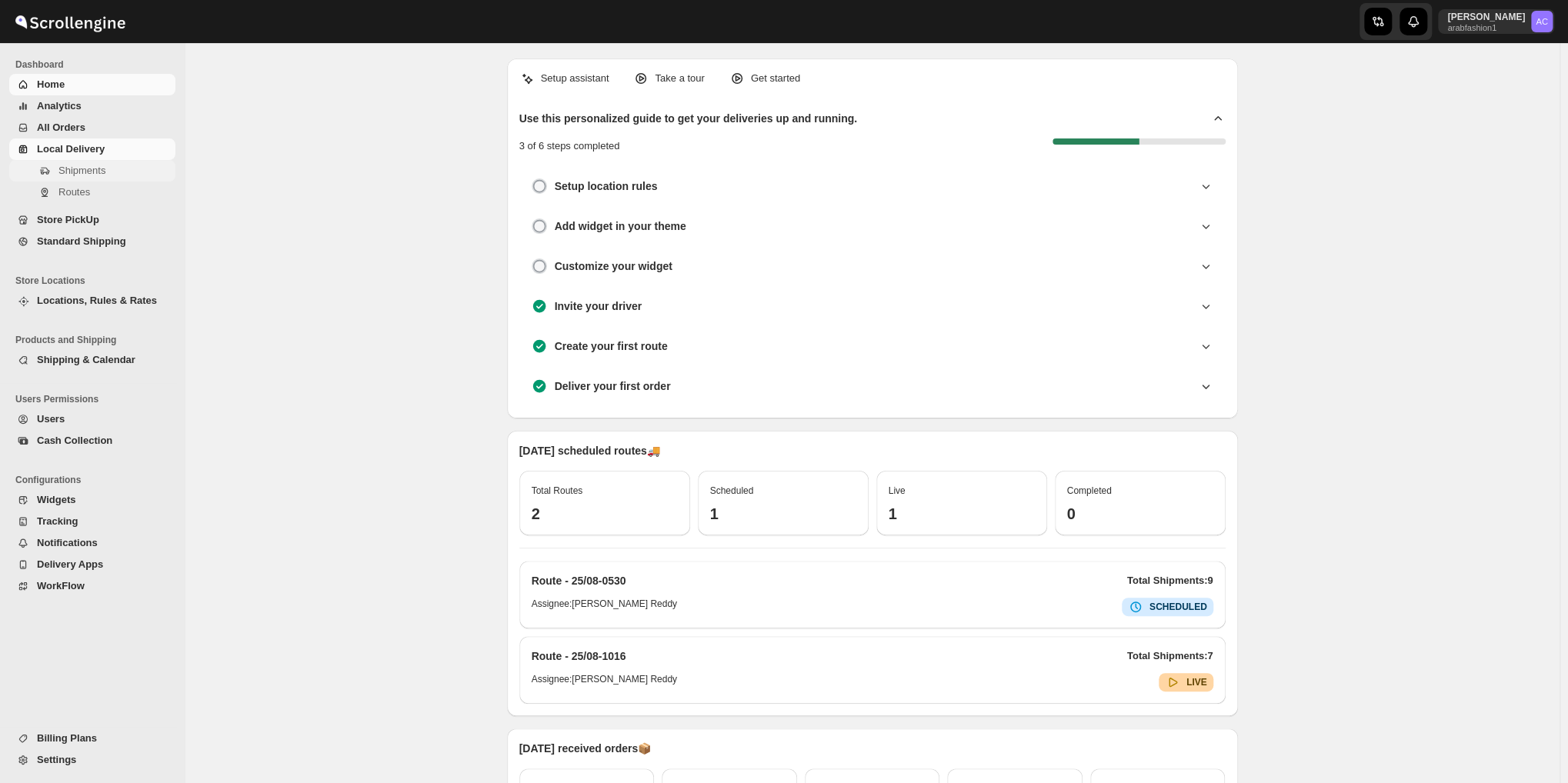
click at [41, 163] on div "Navigation" at bounding box center [45, 171] width 16 height 16
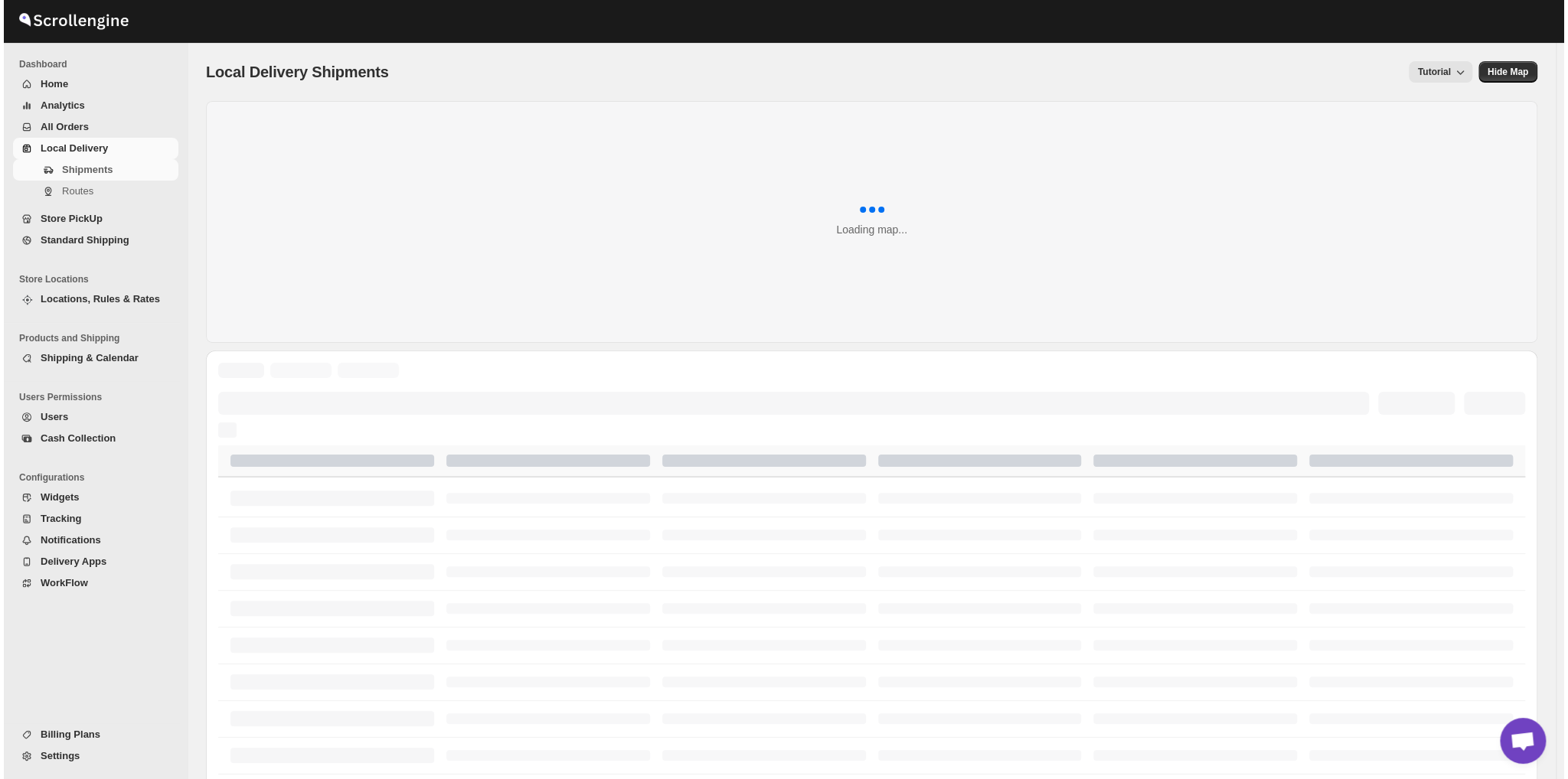
scroll to position [1819, 0]
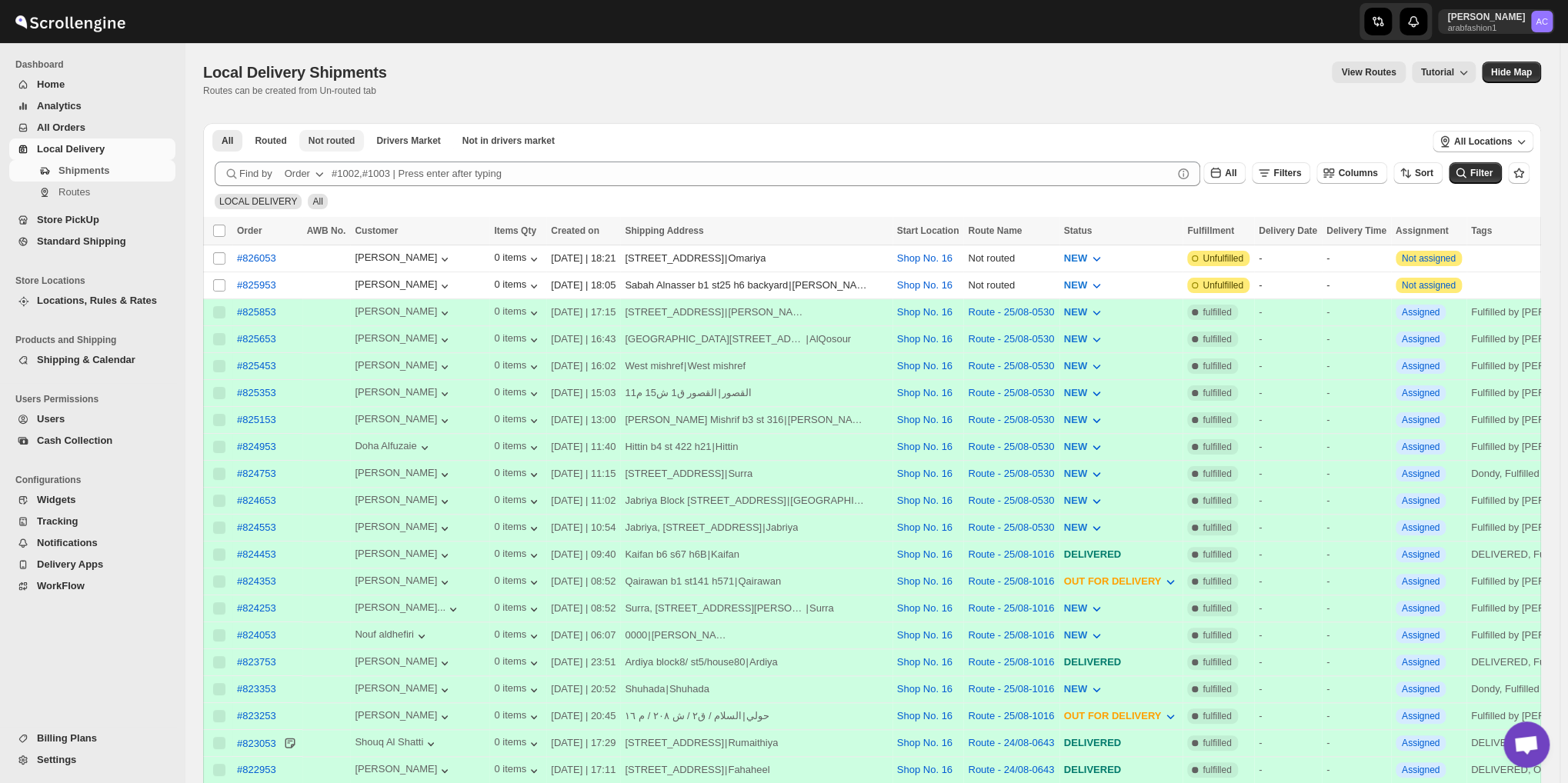
click at [344, 146] on span "Not routed" at bounding box center [332, 140] width 47 height 12
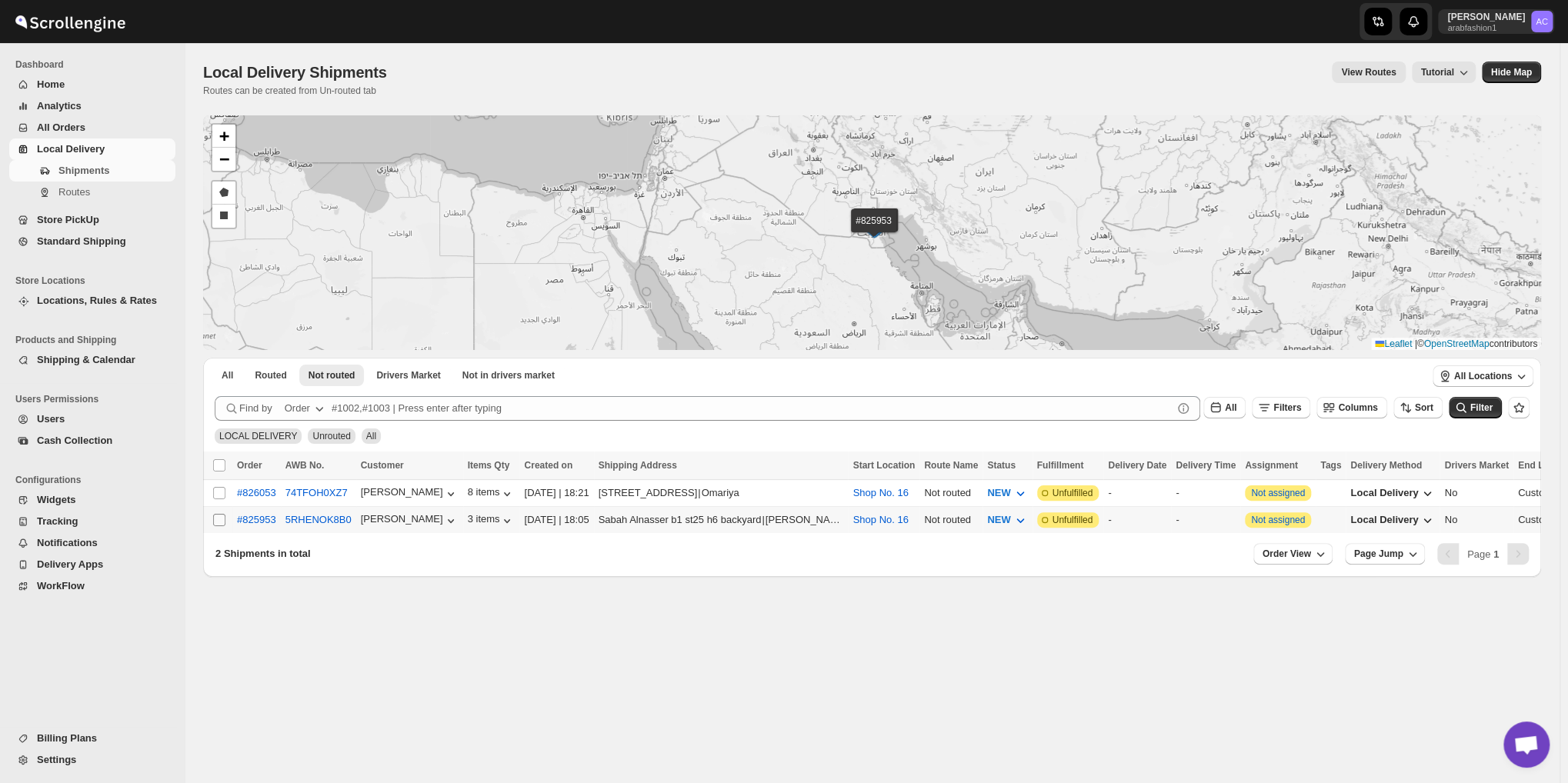
click at [213, 520] on input "Select shipment" at bounding box center [219, 520] width 12 height 12
checkbox input "true"
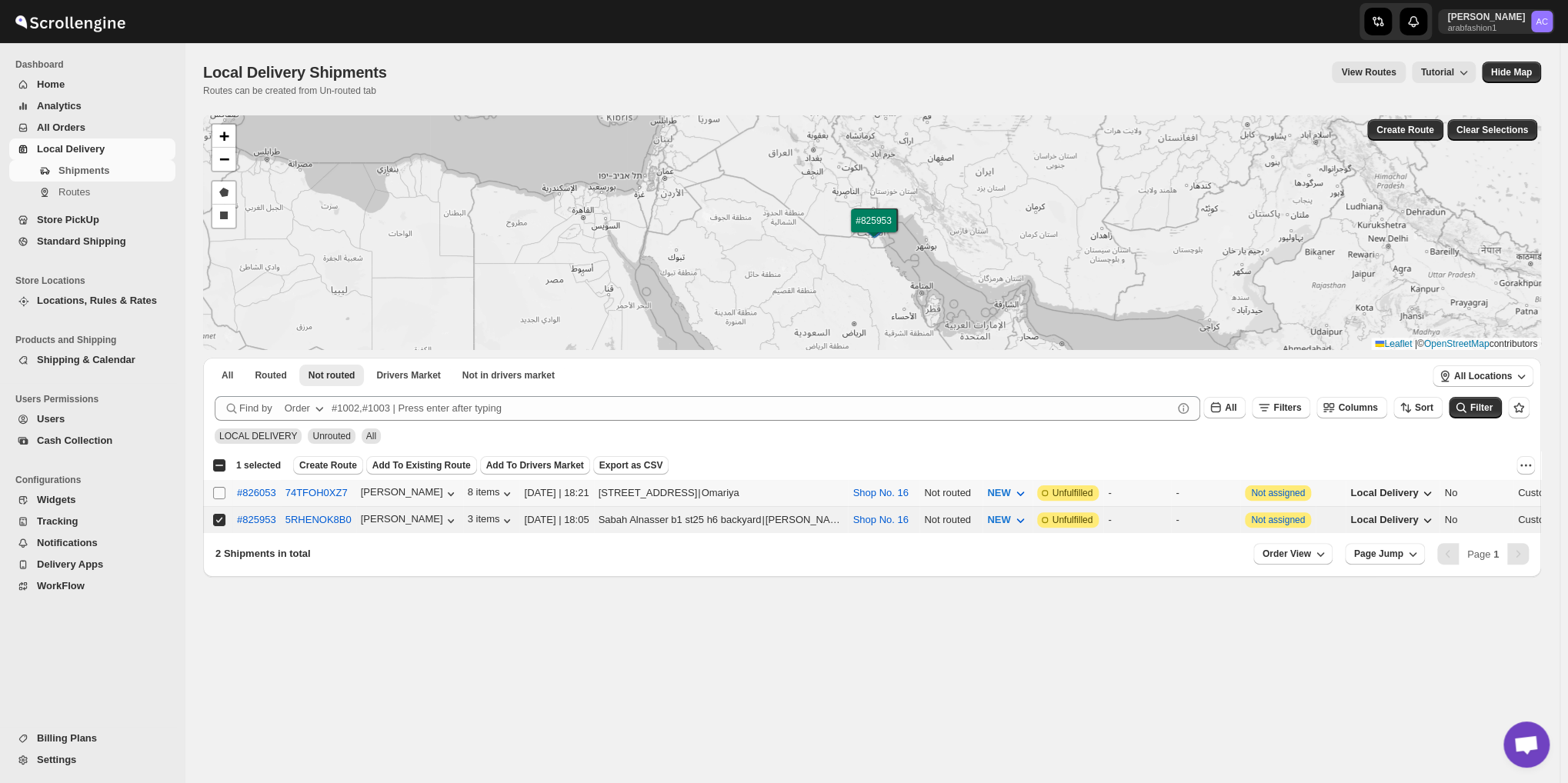
click at [217, 493] on input "Select shipment" at bounding box center [219, 493] width 12 height 12
checkbox input "true"
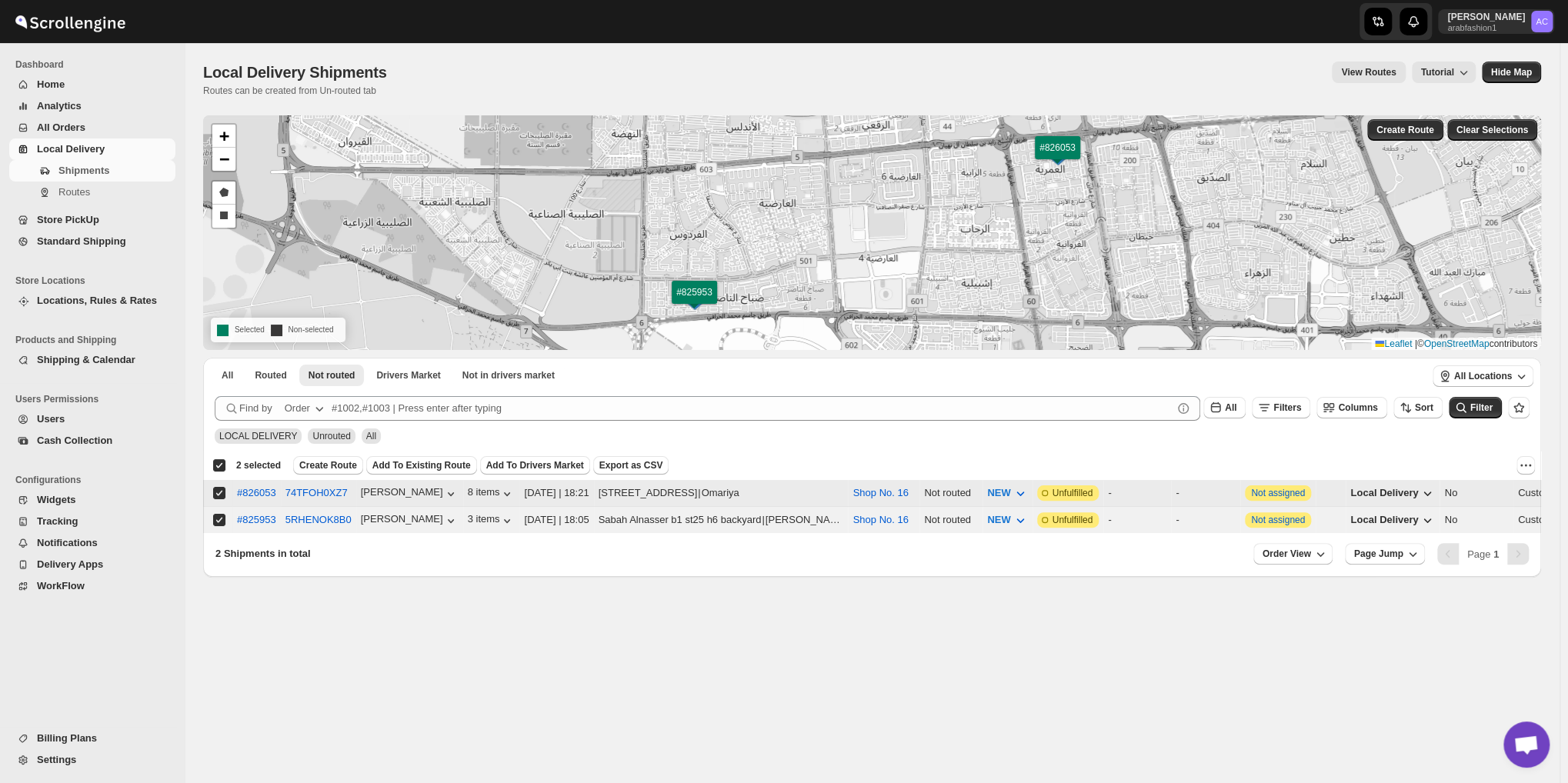
click at [218, 490] on input "Select shipment" at bounding box center [219, 493] width 12 height 12
checkbox input "false"
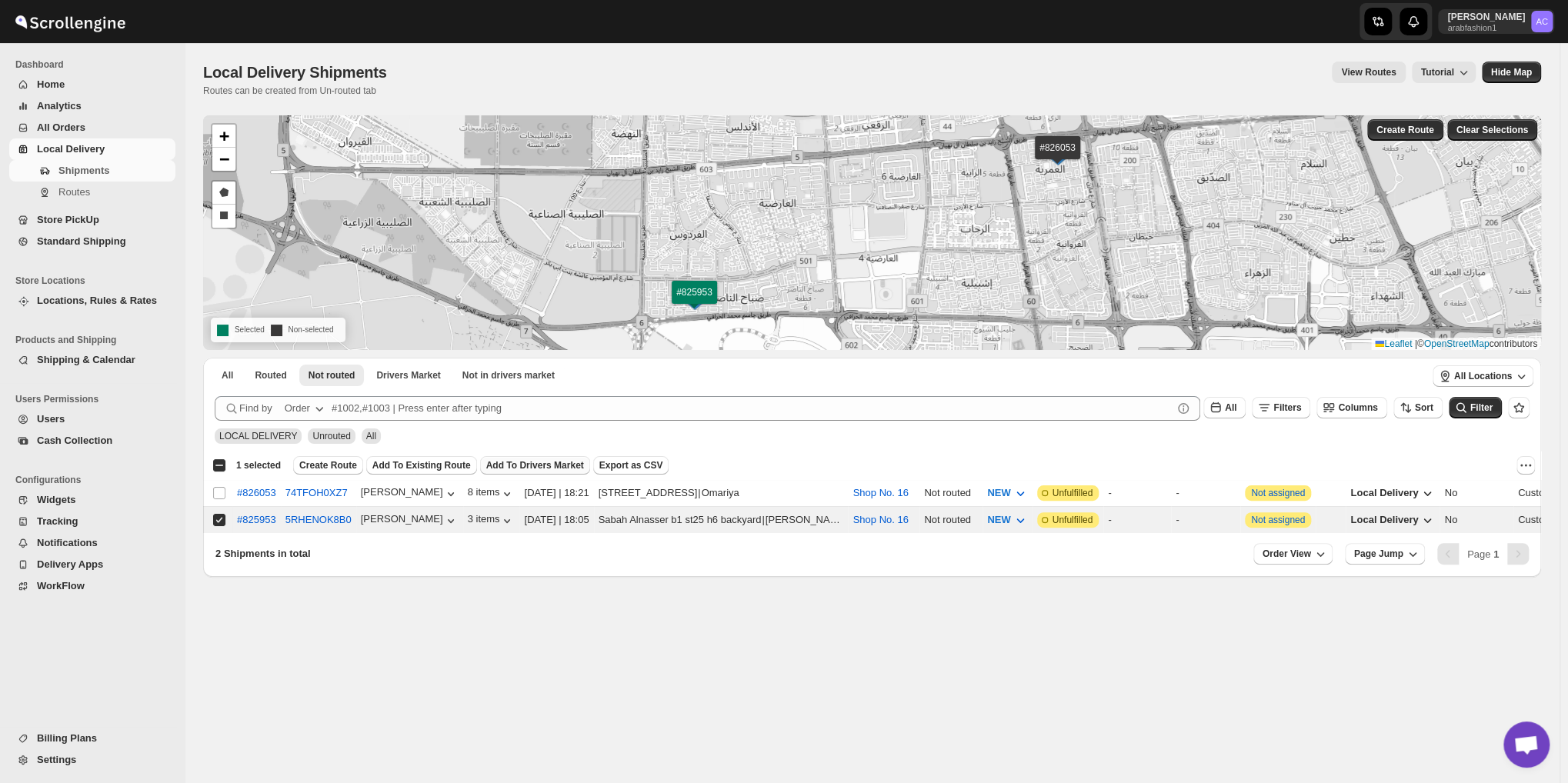
click at [488, 468] on span "Add To Drivers Market" at bounding box center [535, 466] width 98 height 12
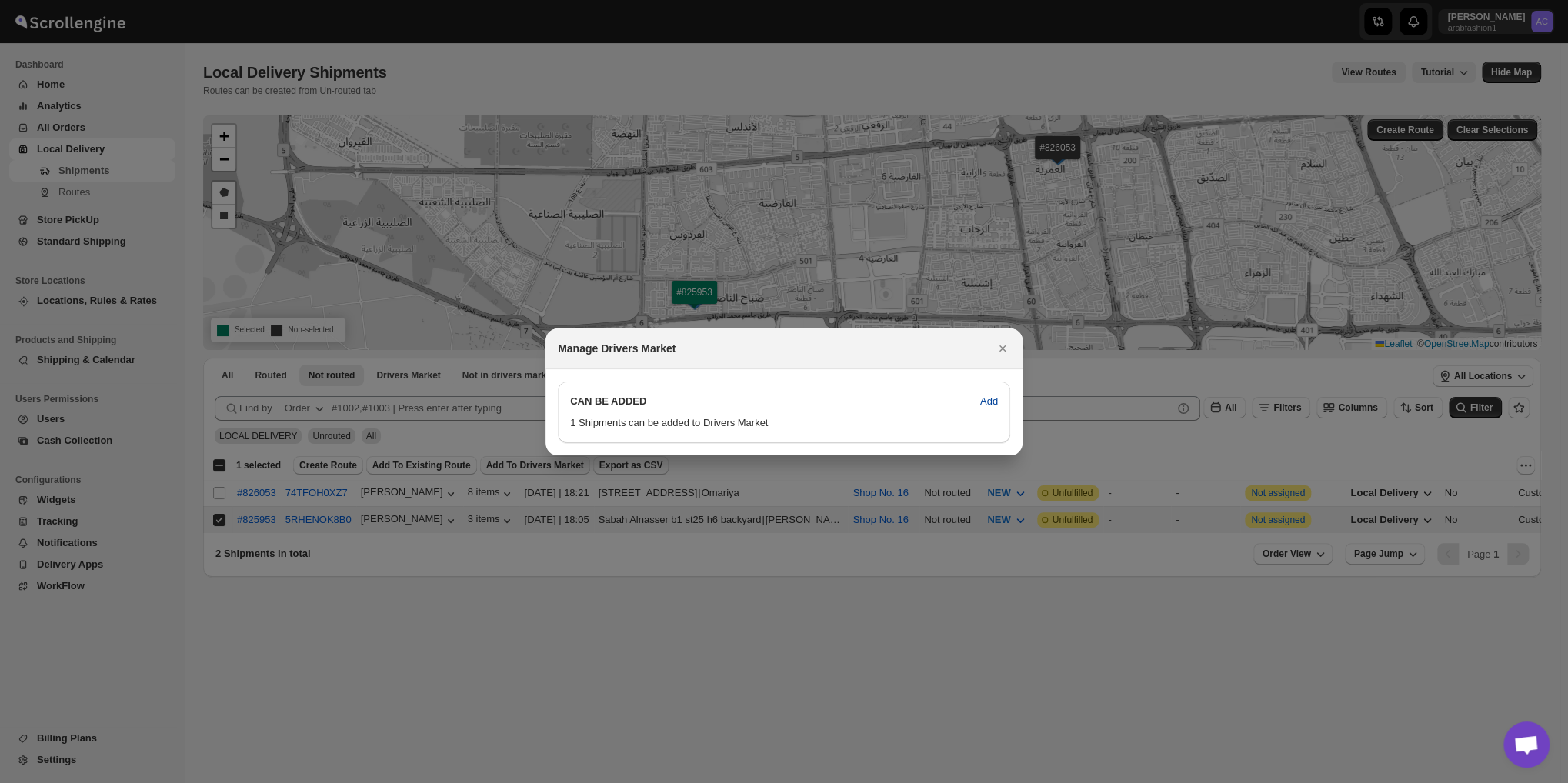
click at [990, 404] on span "Add" at bounding box center [989, 401] width 17 height 16
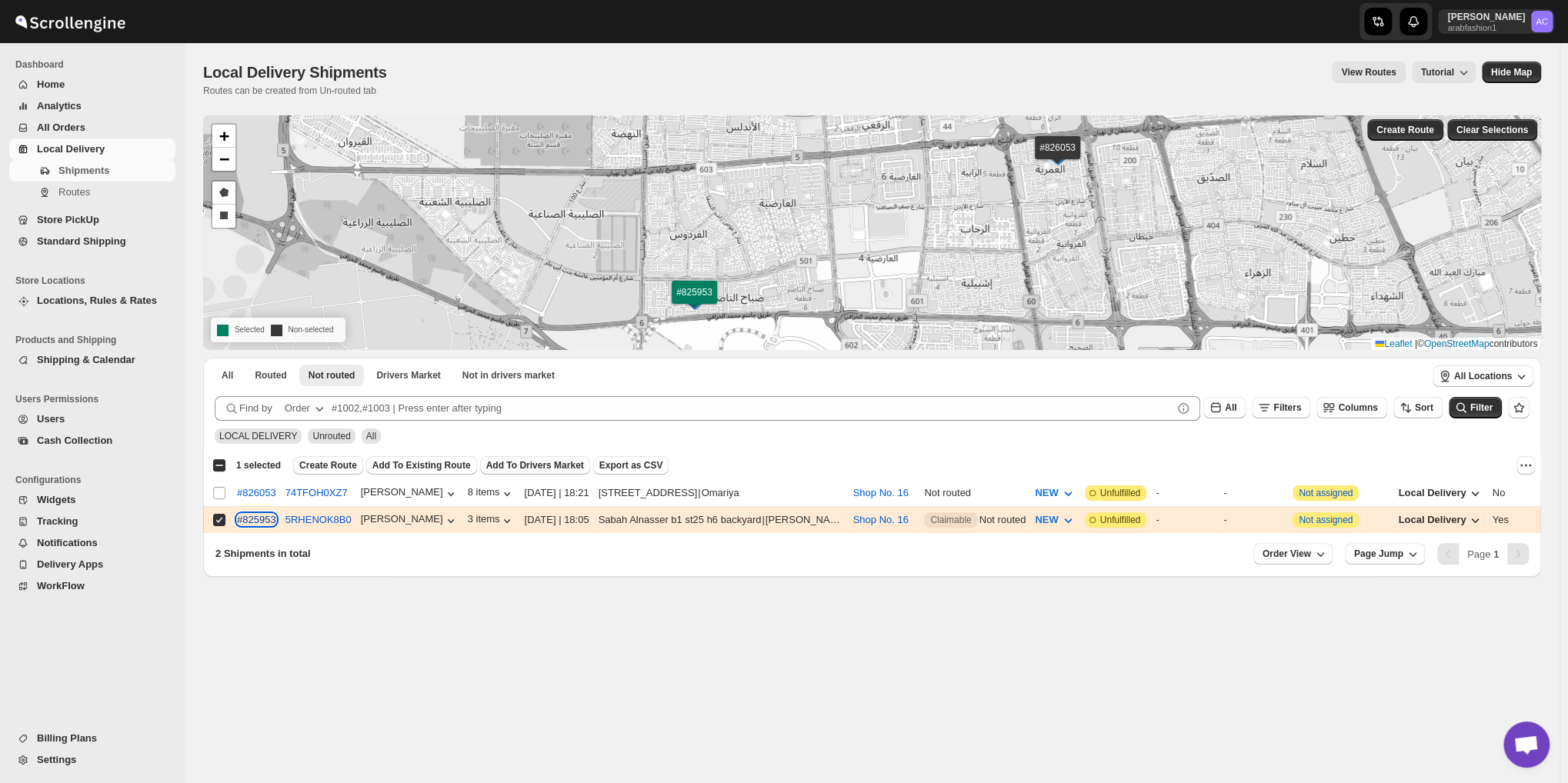
click at [249, 519] on div "#825953" at bounding box center [256, 519] width 39 height 11
